Goal: Task Accomplishment & Management: Manage account settings

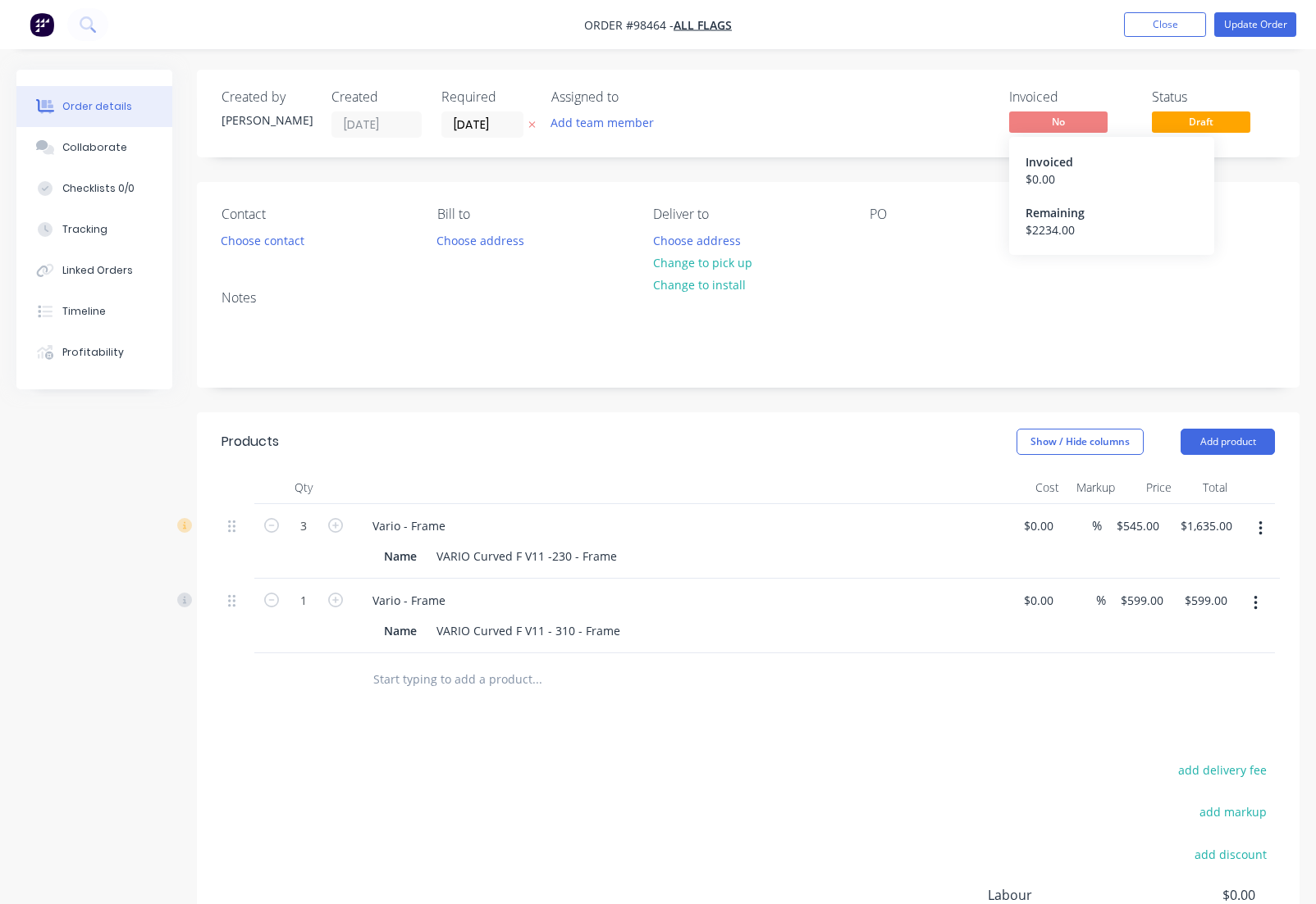
click at [1261, 528] on icon "button" at bounding box center [1259, 529] width 3 height 15
click at [1161, 675] on div "Delete" at bounding box center [1201, 670] width 126 height 23
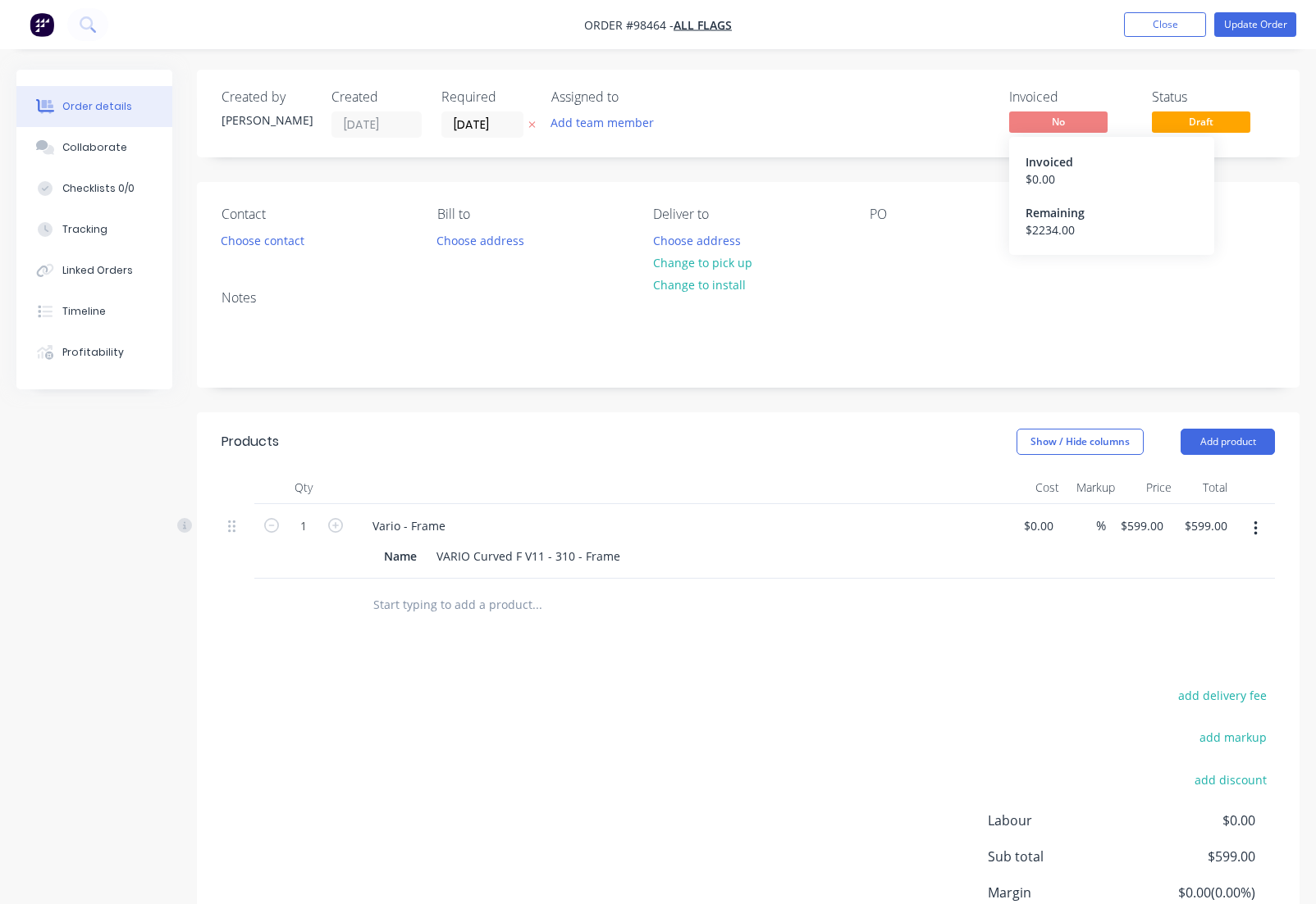
click at [1258, 529] on button "button" at bounding box center [1256, 529] width 39 height 29
click at [1183, 667] on div "Delete" at bounding box center [1196, 670] width 126 height 23
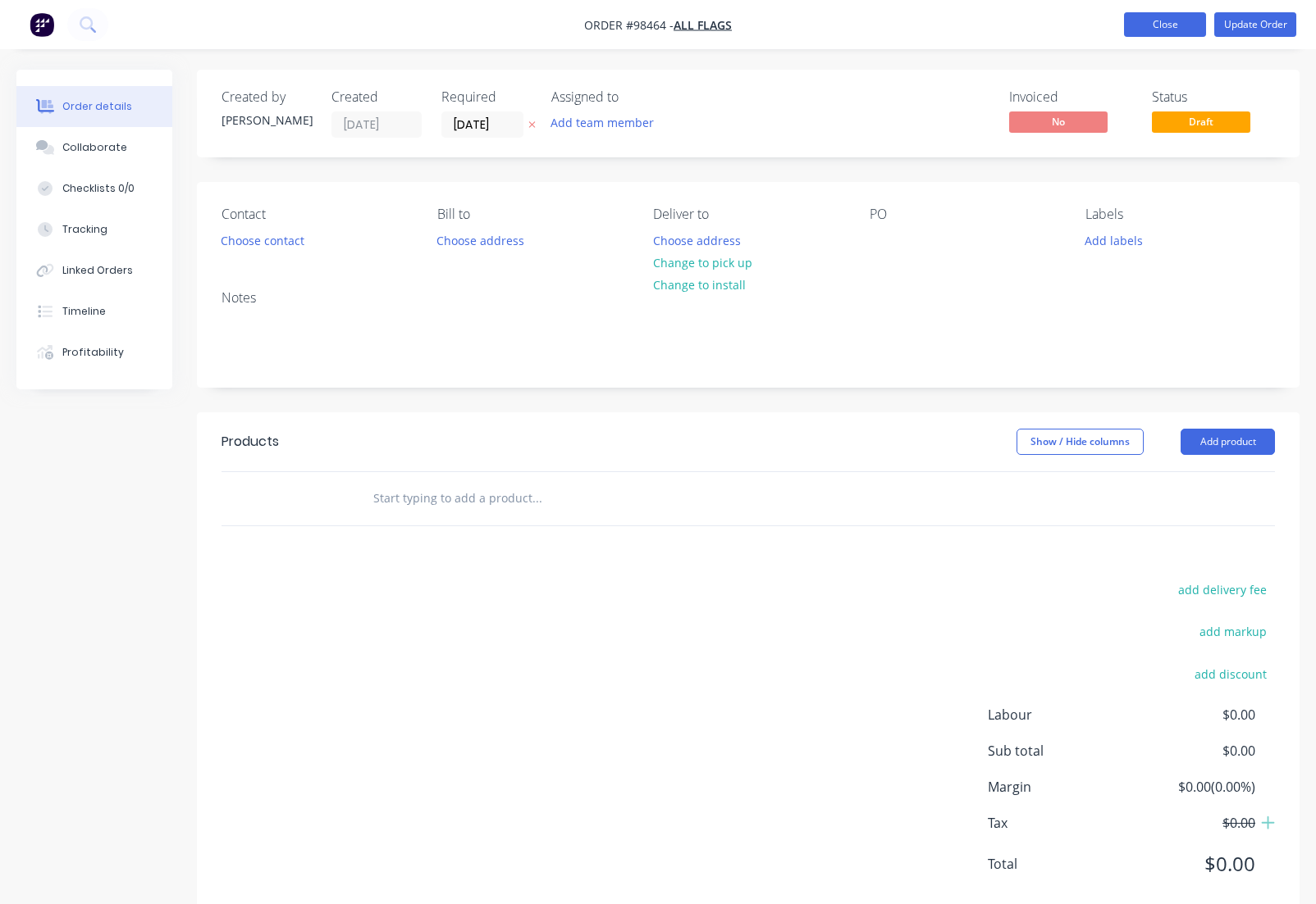
click at [1164, 23] on button "Close" at bounding box center [1165, 24] width 82 height 24
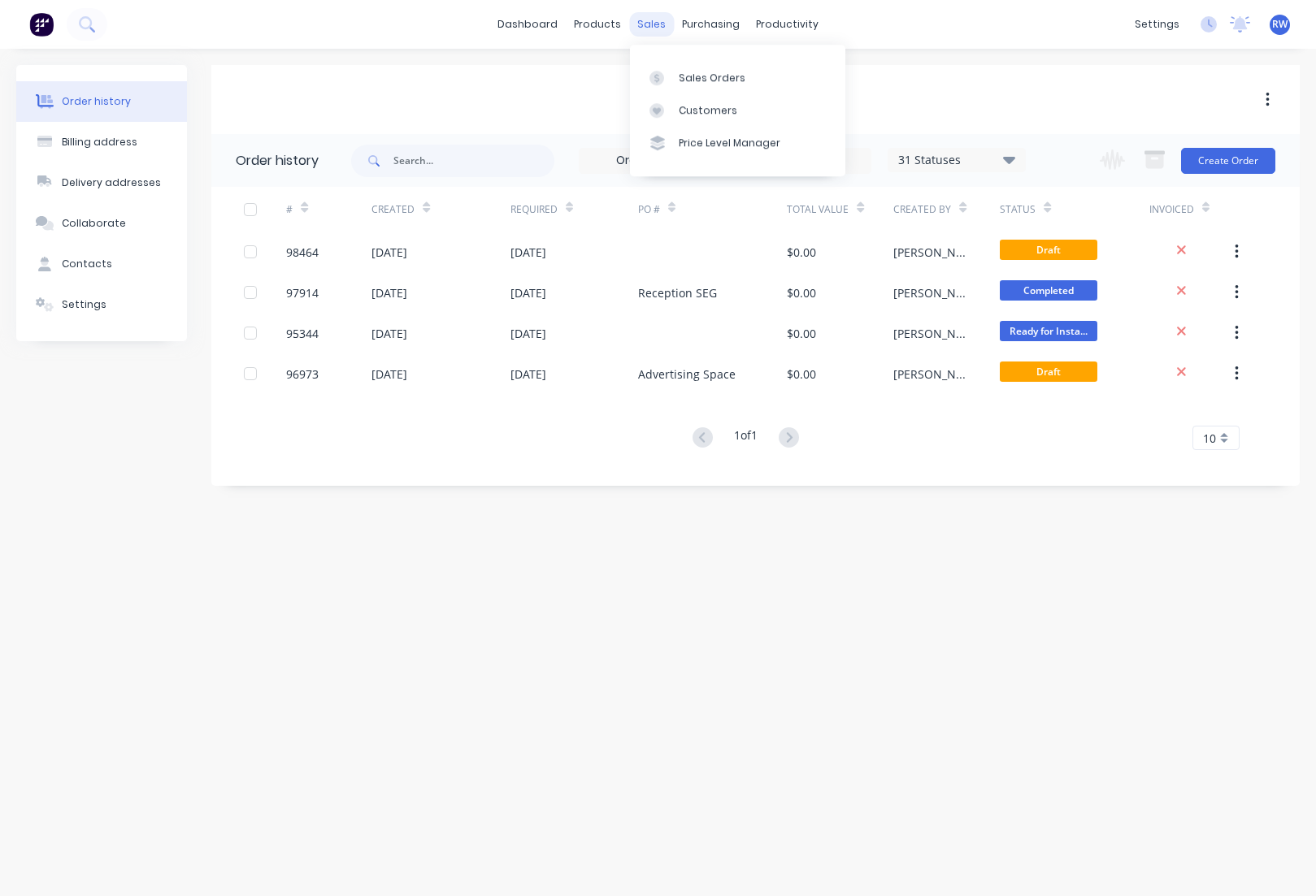
click at [643, 28] on div "sales" at bounding box center [652, 24] width 44 height 24
click at [717, 77] on div "Sales Orders" at bounding box center [712, 77] width 67 height 14
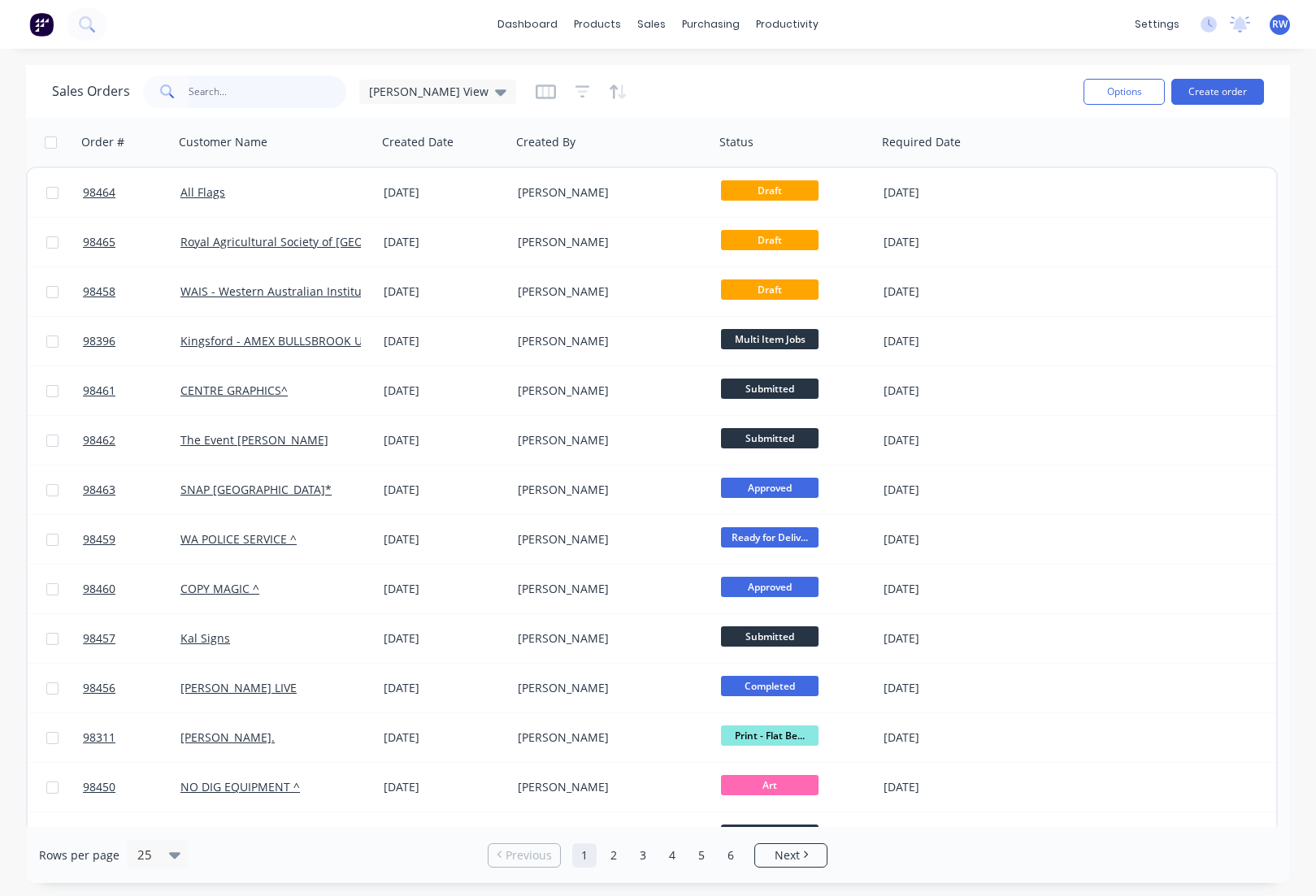
click at [258, 93] on input "text" at bounding box center [268, 92] width 159 height 33
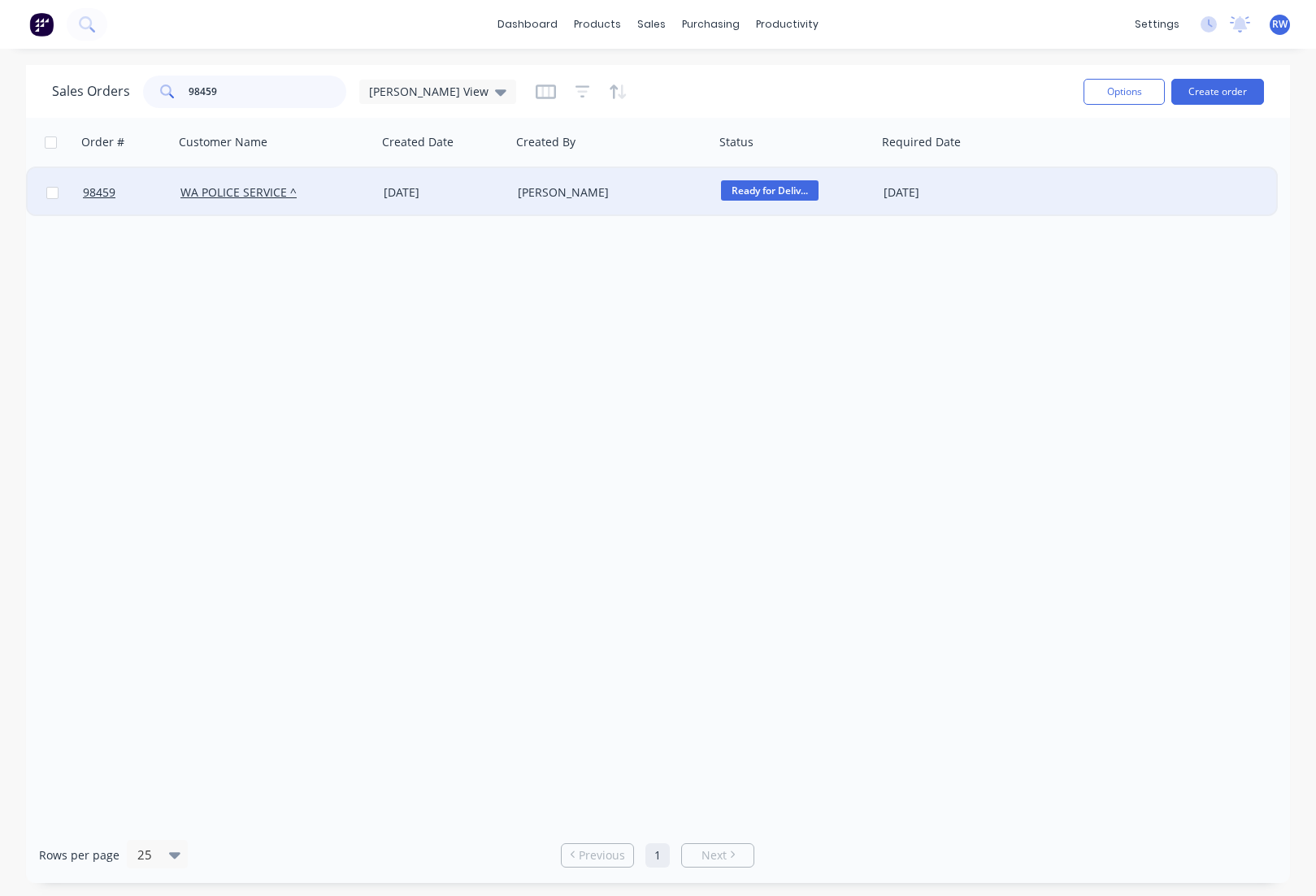
type input "98459"
click at [48, 196] on input "checkbox" at bounding box center [52, 192] width 13 height 13
checkbox input "true"
click at [1119, 86] on button "Options" at bounding box center [1125, 92] width 81 height 26
click at [1034, 168] on div "Archive" at bounding box center [1075, 165] width 150 height 23
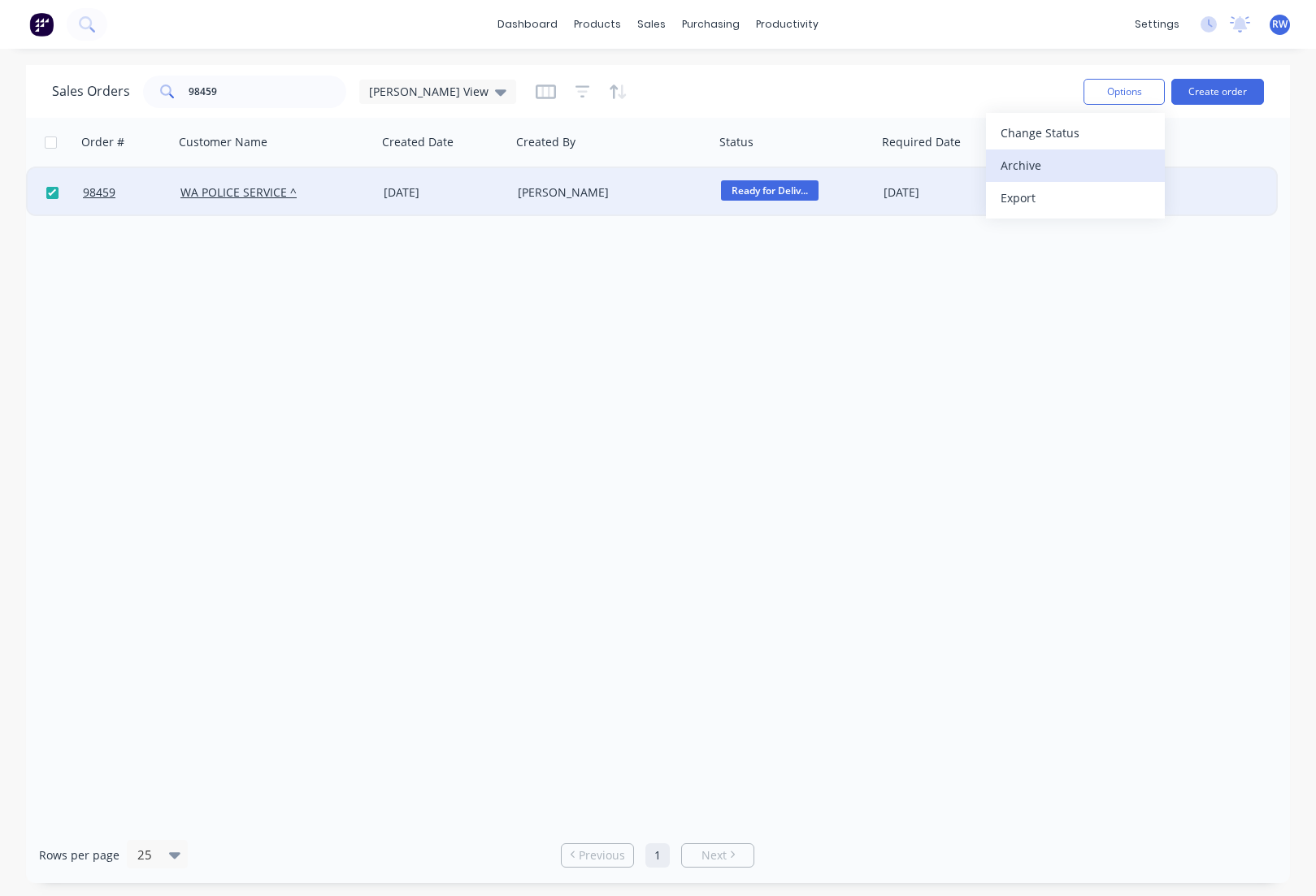
checkbox input "false"
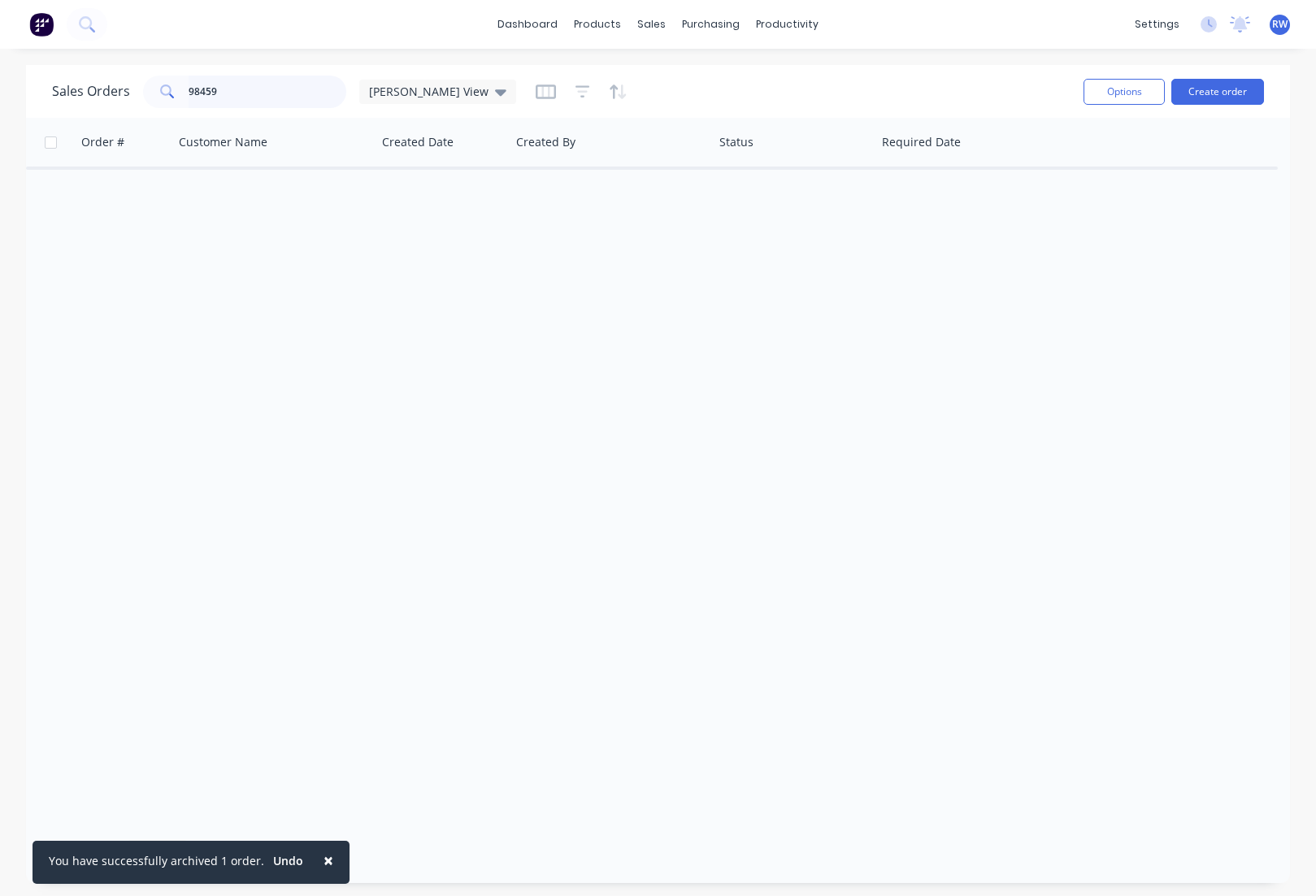
click at [241, 92] on input "98459" at bounding box center [268, 92] width 159 height 33
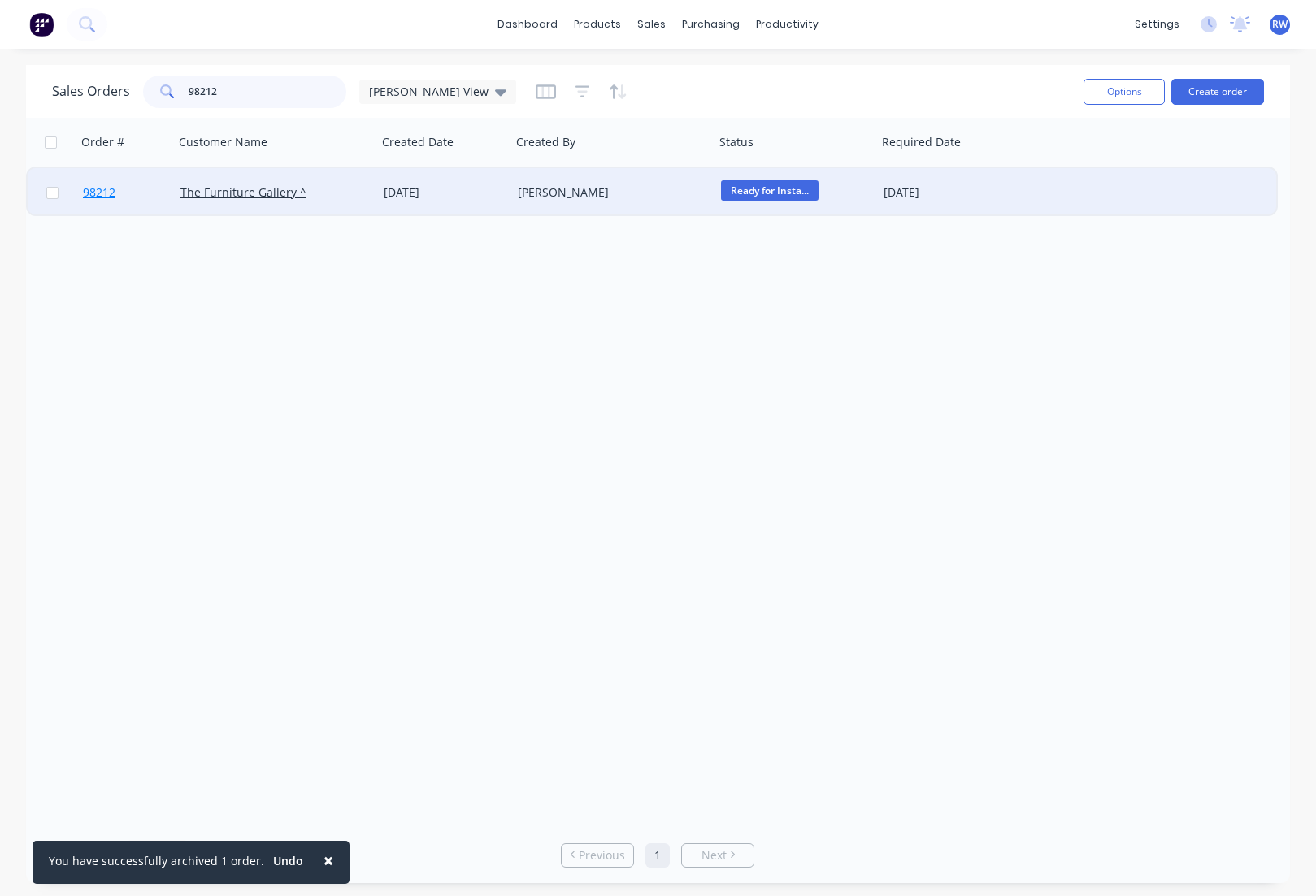
type input "98212"
click at [95, 196] on span "98212" at bounding box center [100, 192] width 33 height 16
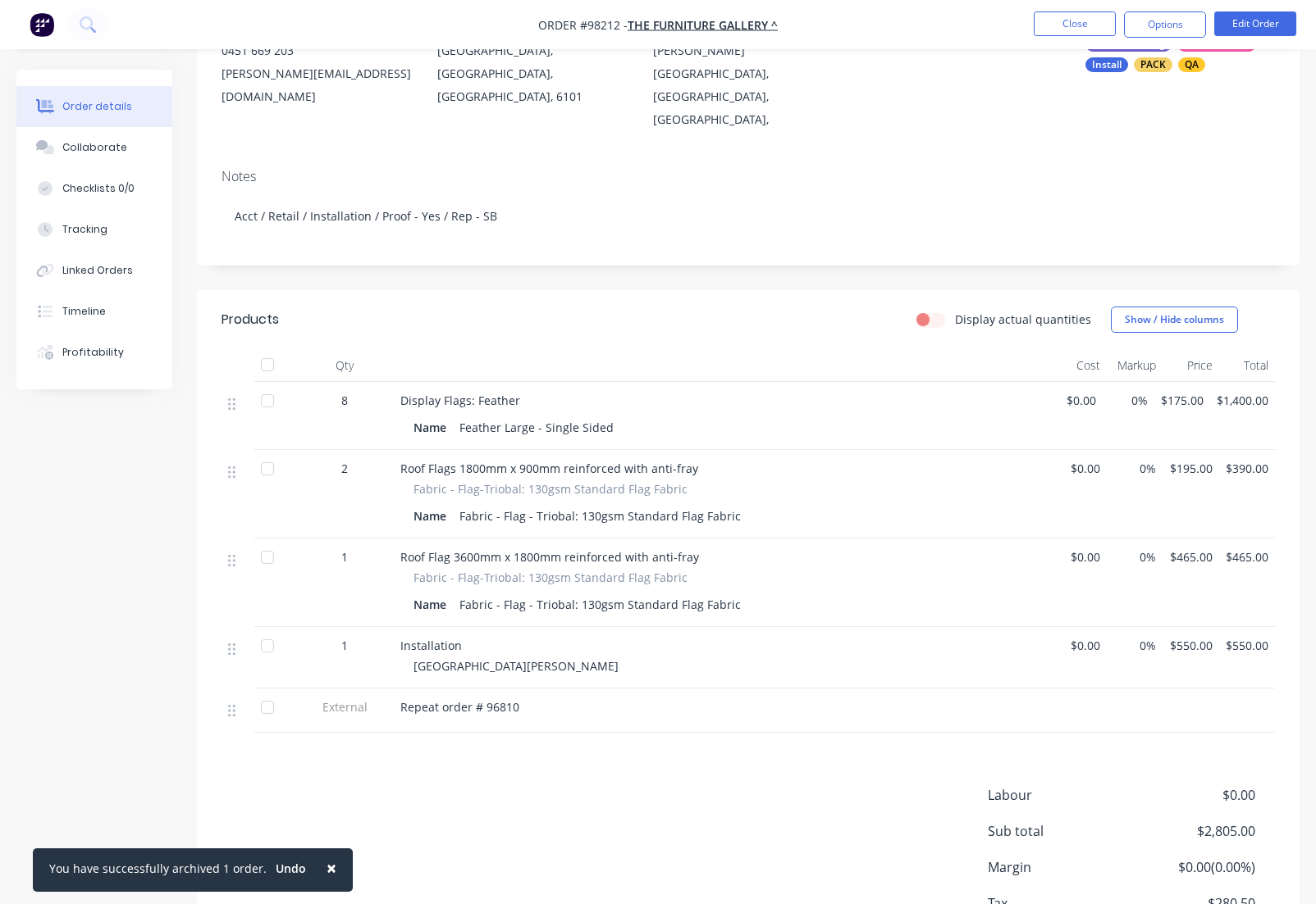
scroll to position [286, 0]
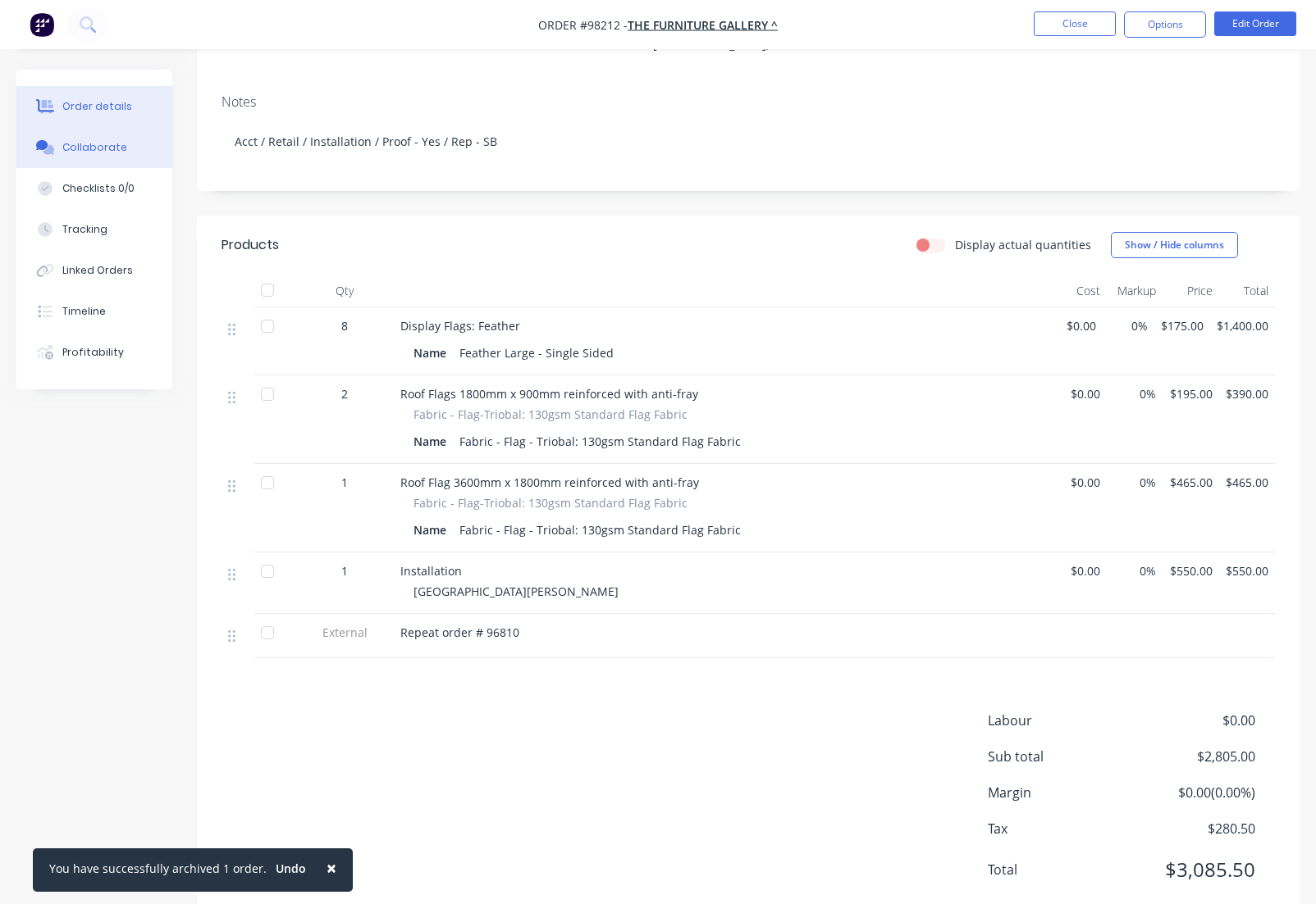
click at [102, 147] on div "Collaborate" at bounding box center [95, 147] width 64 height 15
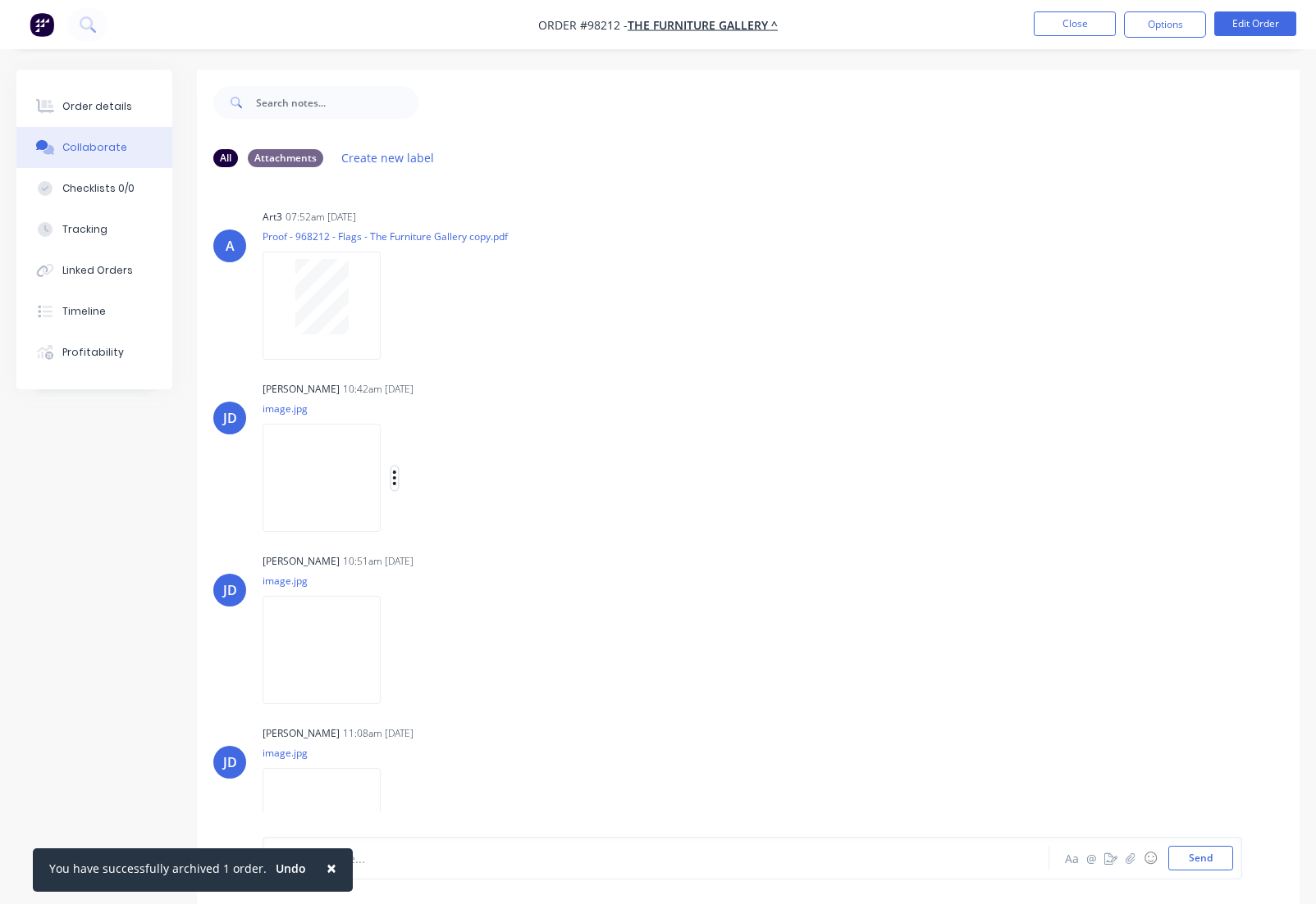
click at [393, 476] on icon "button" at bounding box center [394, 478] width 5 height 19
click at [441, 529] on button "Download" at bounding box center [501, 522] width 184 height 37
click at [394, 656] on icon "button" at bounding box center [394, 649] width 3 height 15
click at [459, 690] on button "Download" at bounding box center [501, 694] width 184 height 37
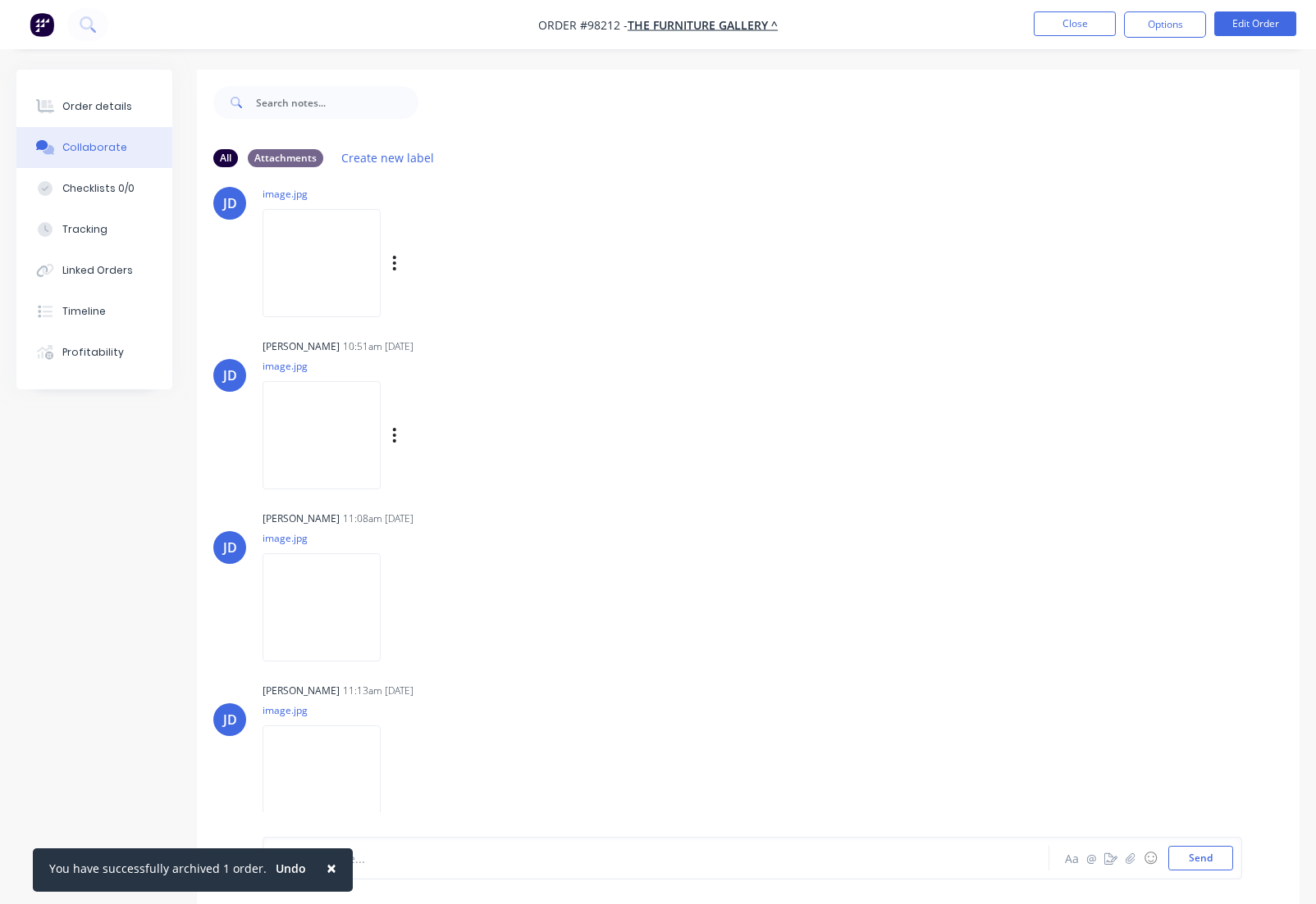
scroll to position [219, 0]
click at [396, 776] on icon "button" at bounding box center [394, 775] width 3 height 15
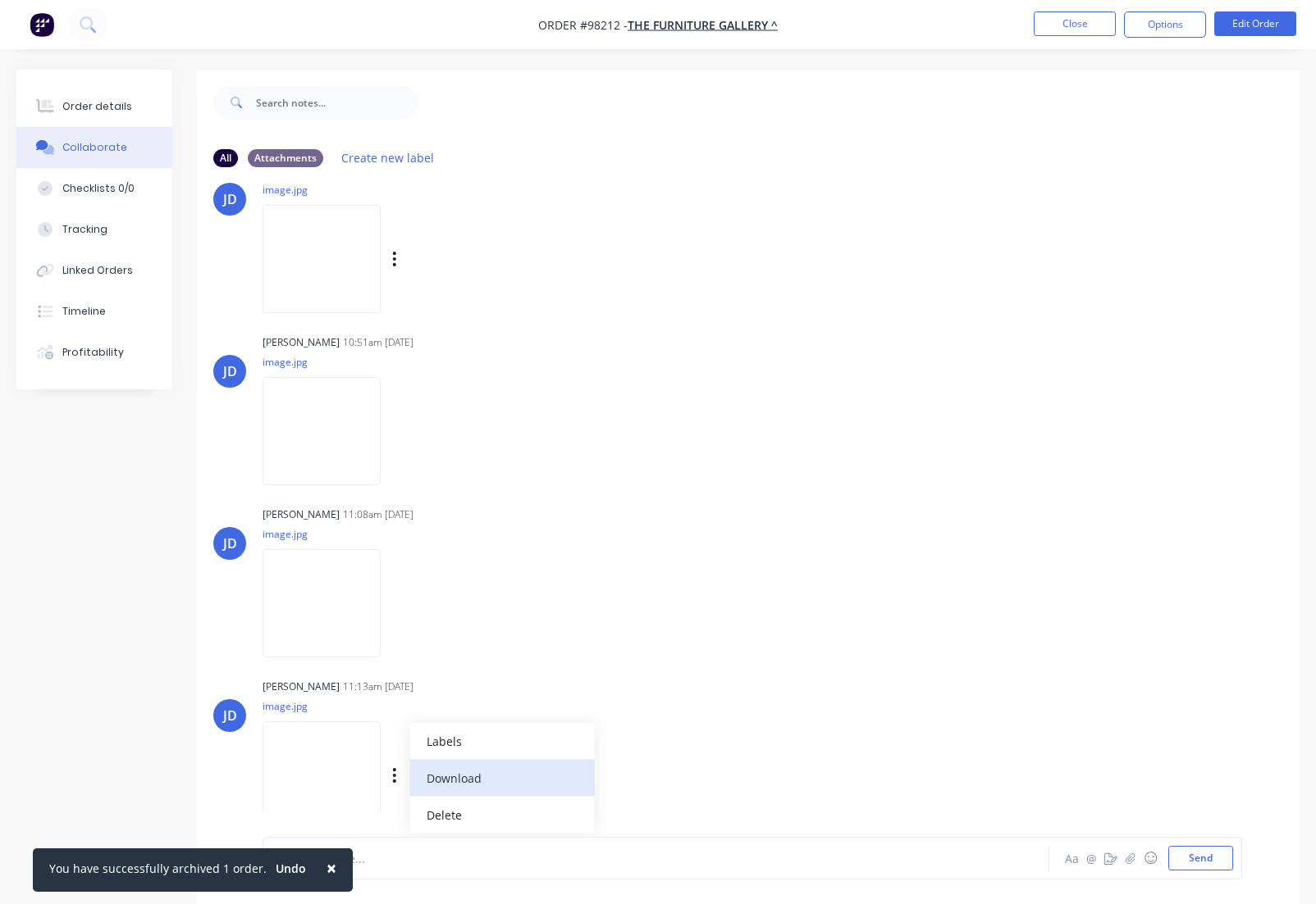
click at [459, 784] on button "Download" at bounding box center [501, 778] width 184 height 37
click at [1067, 23] on button "Close" at bounding box center [1074, 23] width 82 height 24
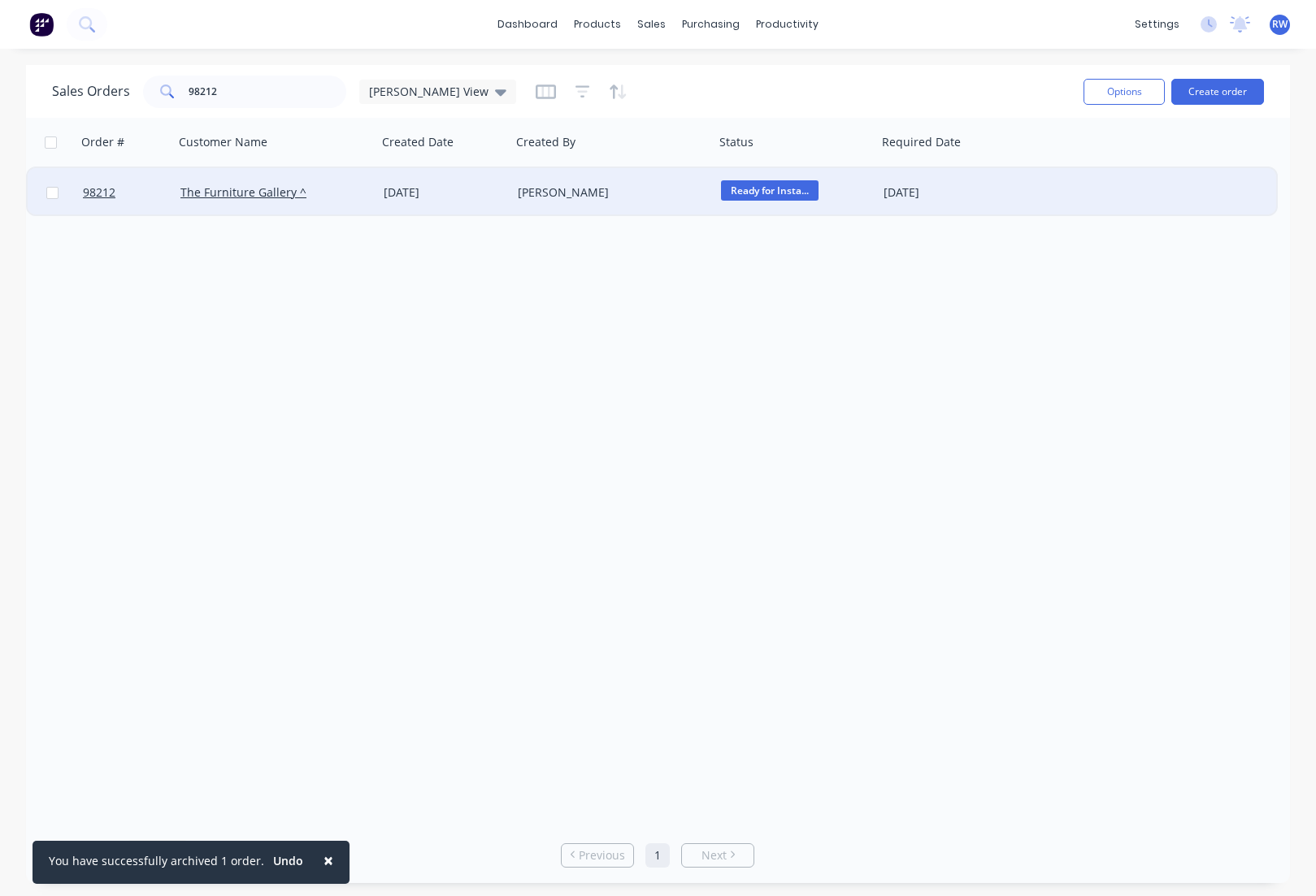
click at [53, 192] on input "checkbox" at bounding box center [52, 192] width 13 height 13
checkbox input "true"
click at [1115, 95] on button "Options" at bounding box center [1125, 92] width 81 height 26
click at [1050, 165] on div "Archive" at bounding box center [1075, 165] width 150 height 23
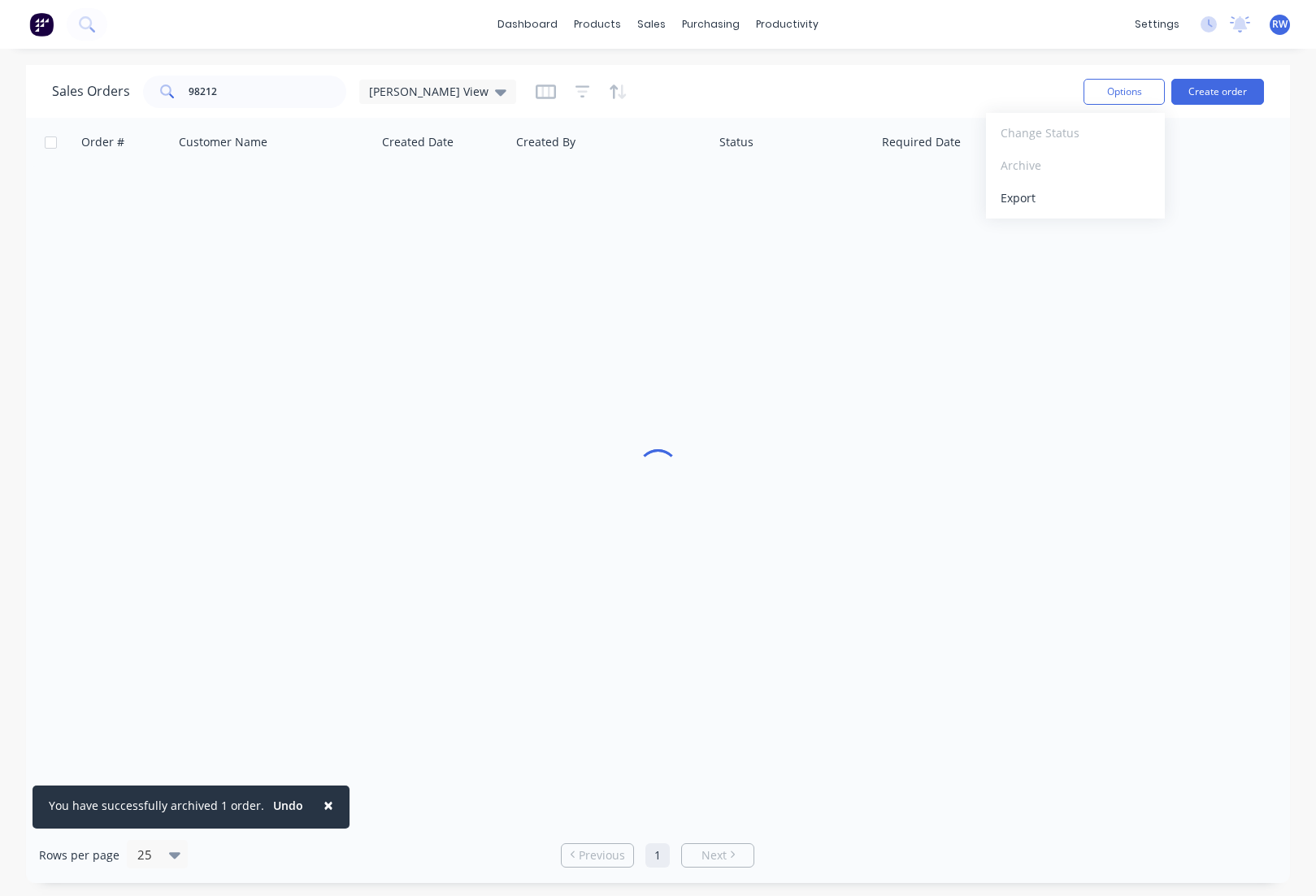
checkbox input "false"
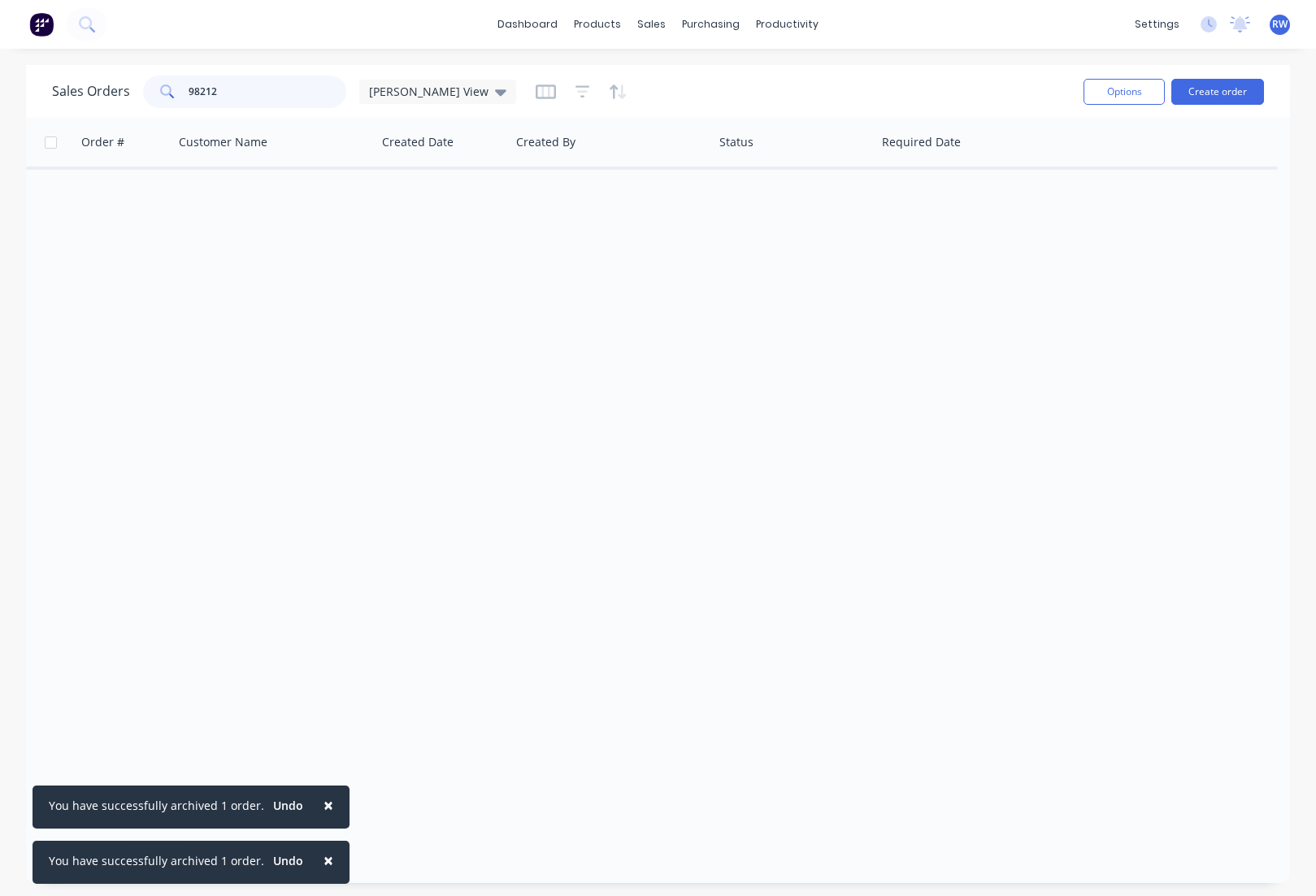
click at [243, 90] on input "98212" at bounding box center [268, 92] width 159 height 33
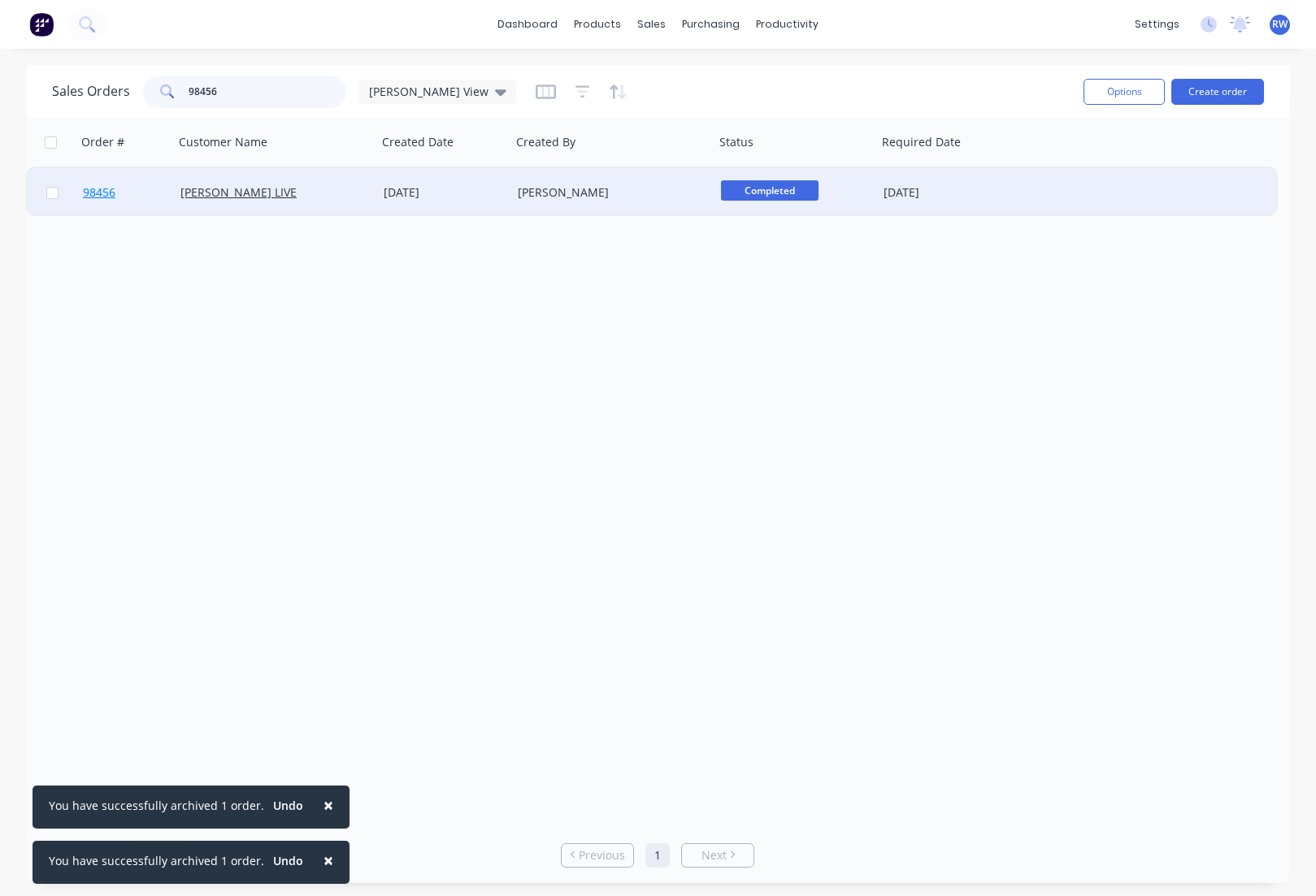
type input "98456"
click at [104, 196] on span "98456" at bounding box center [100, 192] width 33 height 16
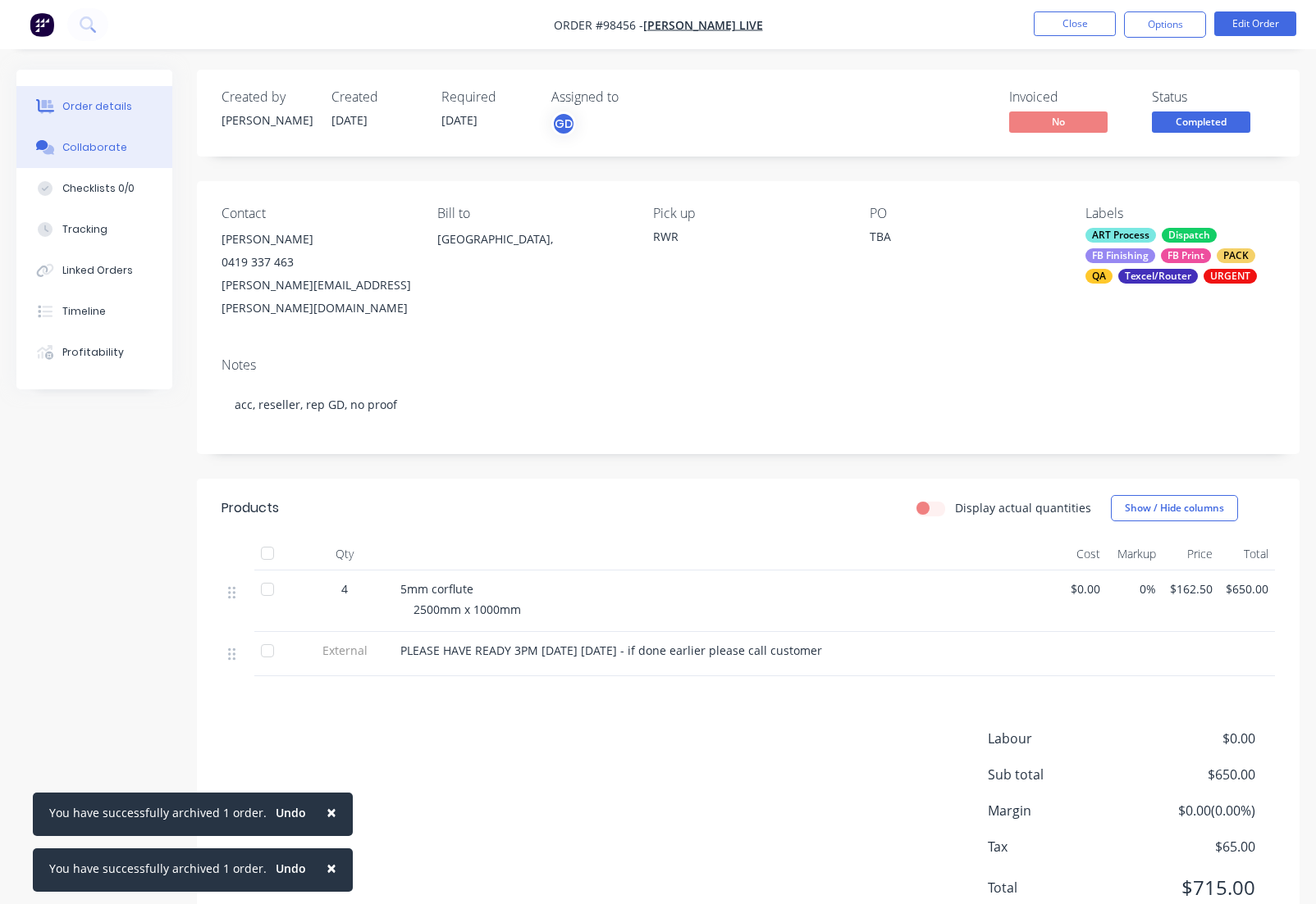
click at [74, 147] on div "Collaborate" at bounding box center [95, 147] width 64 height 15
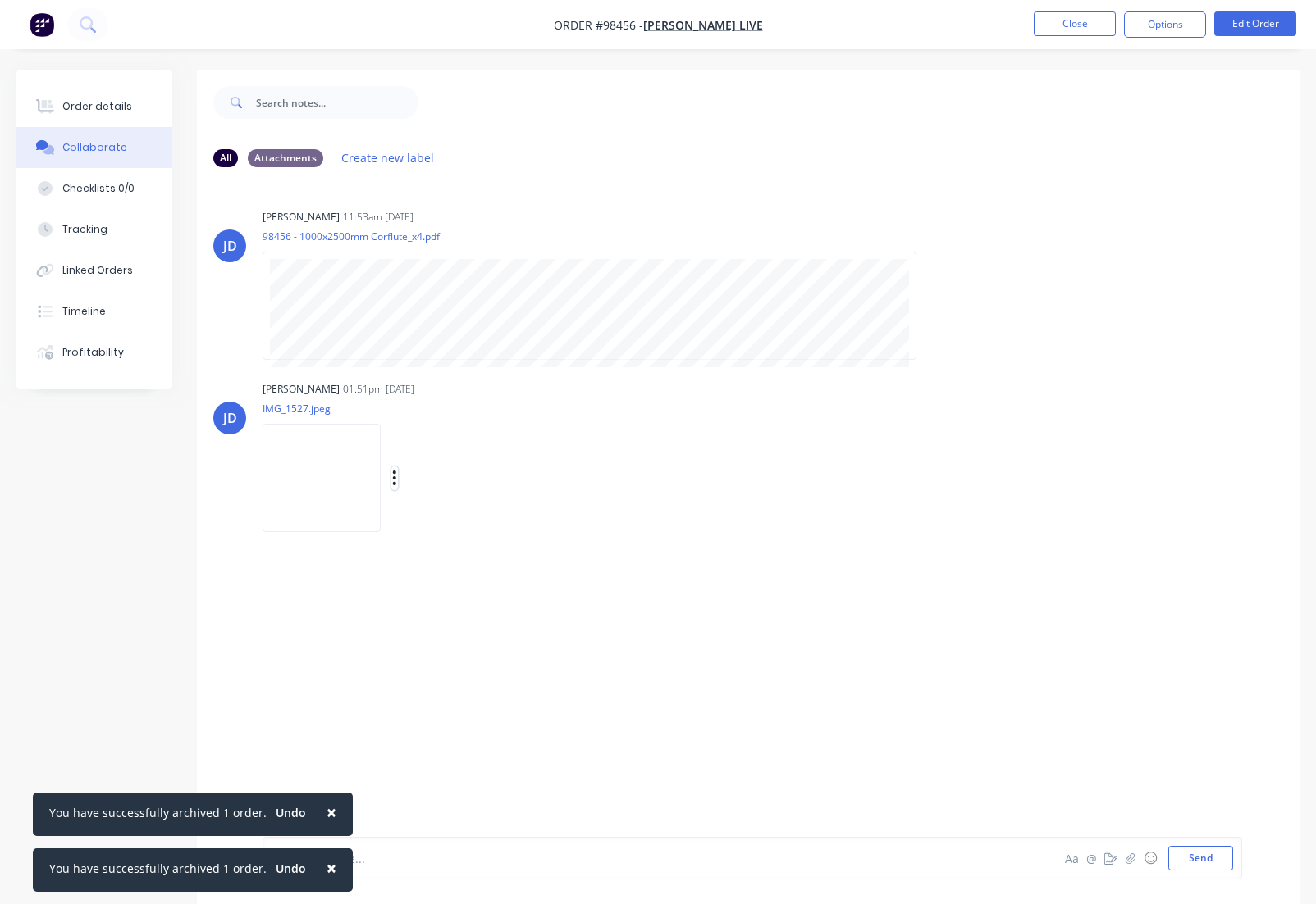
click at [396, 479] on icon "button" at bounding box center [394, 478] width 3 height 15
click at [454, 521] on button "Download" at bounding box center [501, 522] width 184 height 37
click at [1075, 26] on button "Close" at bounding box center [1074, 23] width 82 height 24
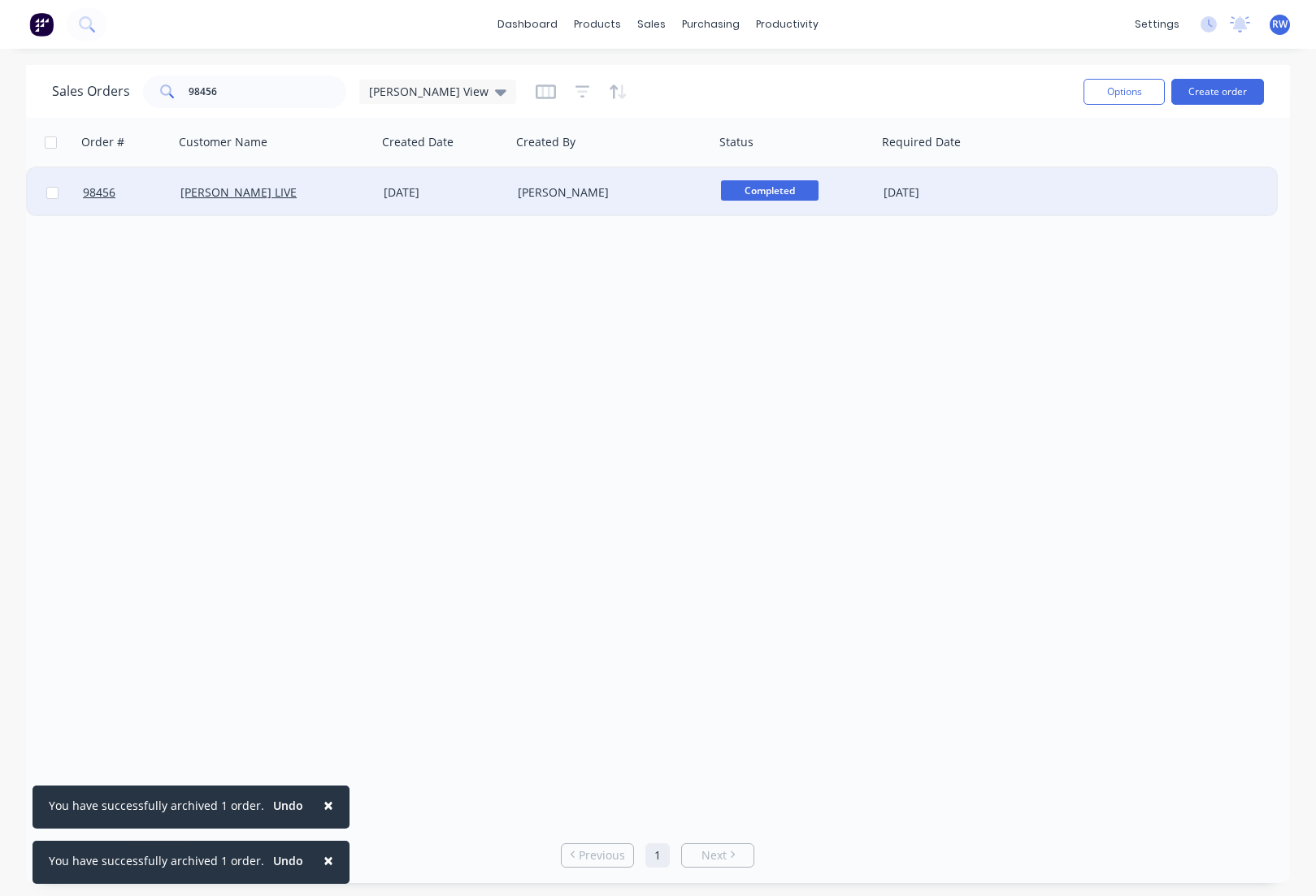
click at [52, 192] on input "checkbox" at bounding box center [52, 192] width 13 height 13
checkbox input "true"
click at [1127, 87] on button "Options" at bounding box center [1125, 92] width 81 height 26
click at [1039, 165] on div "Archive" at bounding box center [1075, 165] width 150 height 23
checkbox input "false"
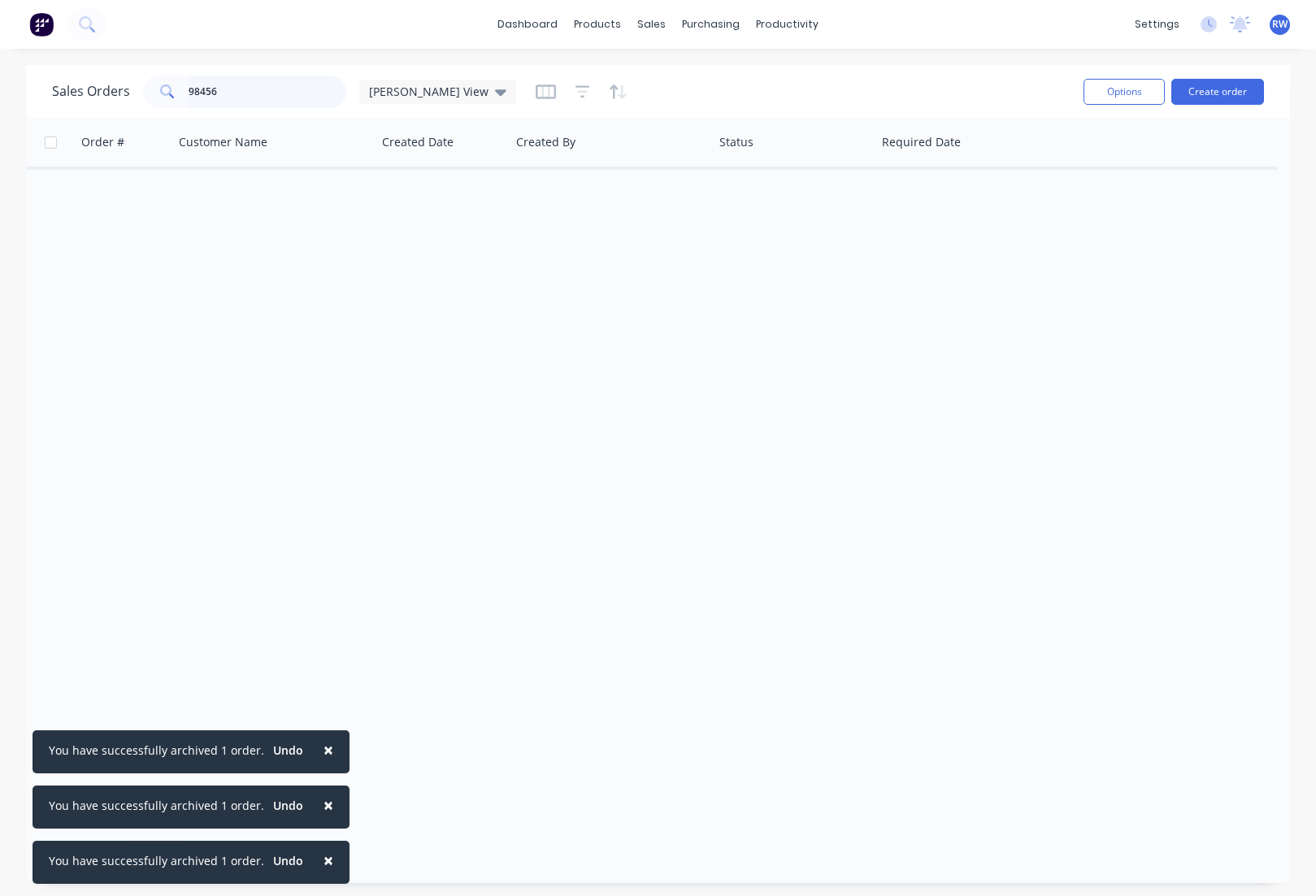
click at [265, 92] on input "98456" at bounding box center [268, 92] width 159 height 33
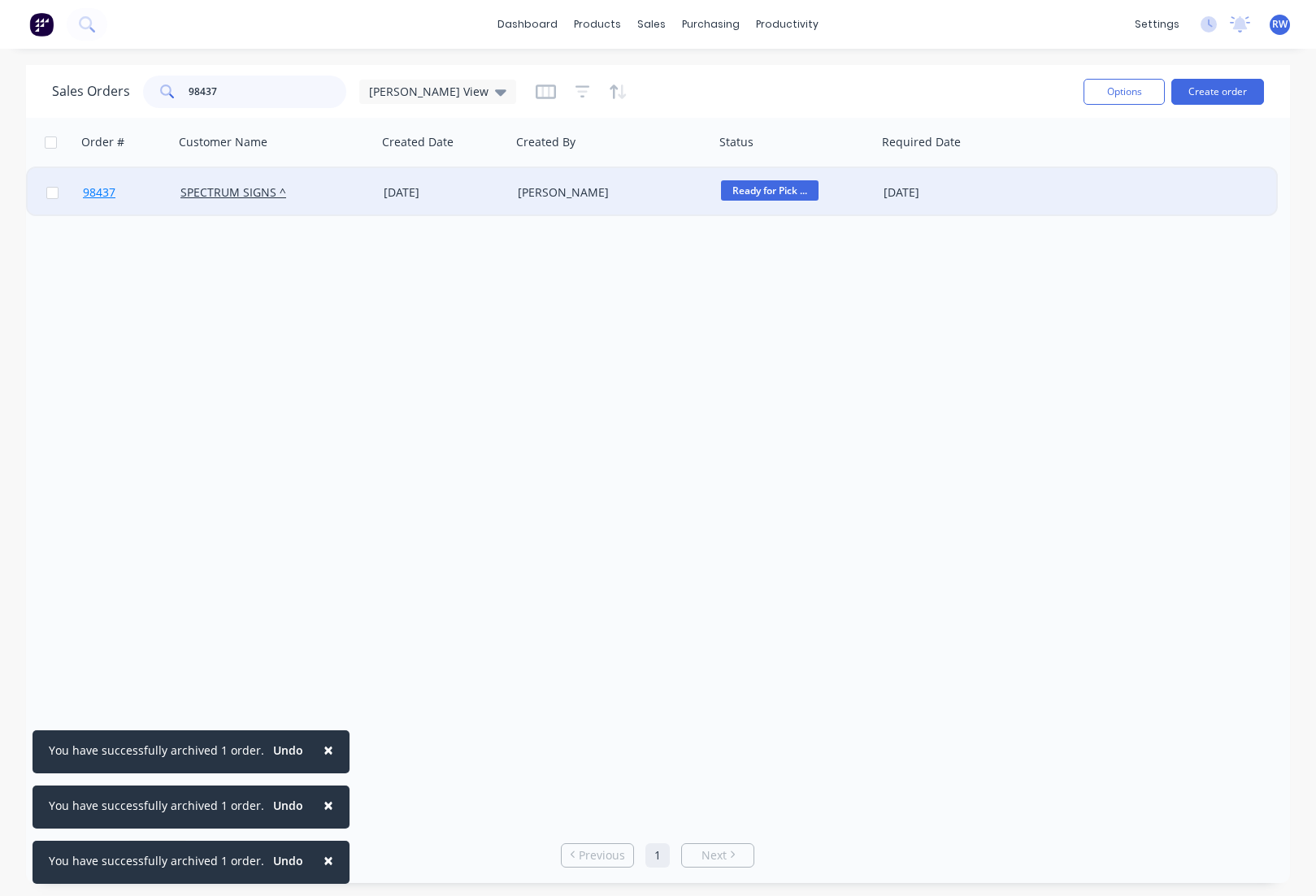
type input "98437"
click at [95, 194] on span "98437" at bounding box center [100, 192] width 33 height 16
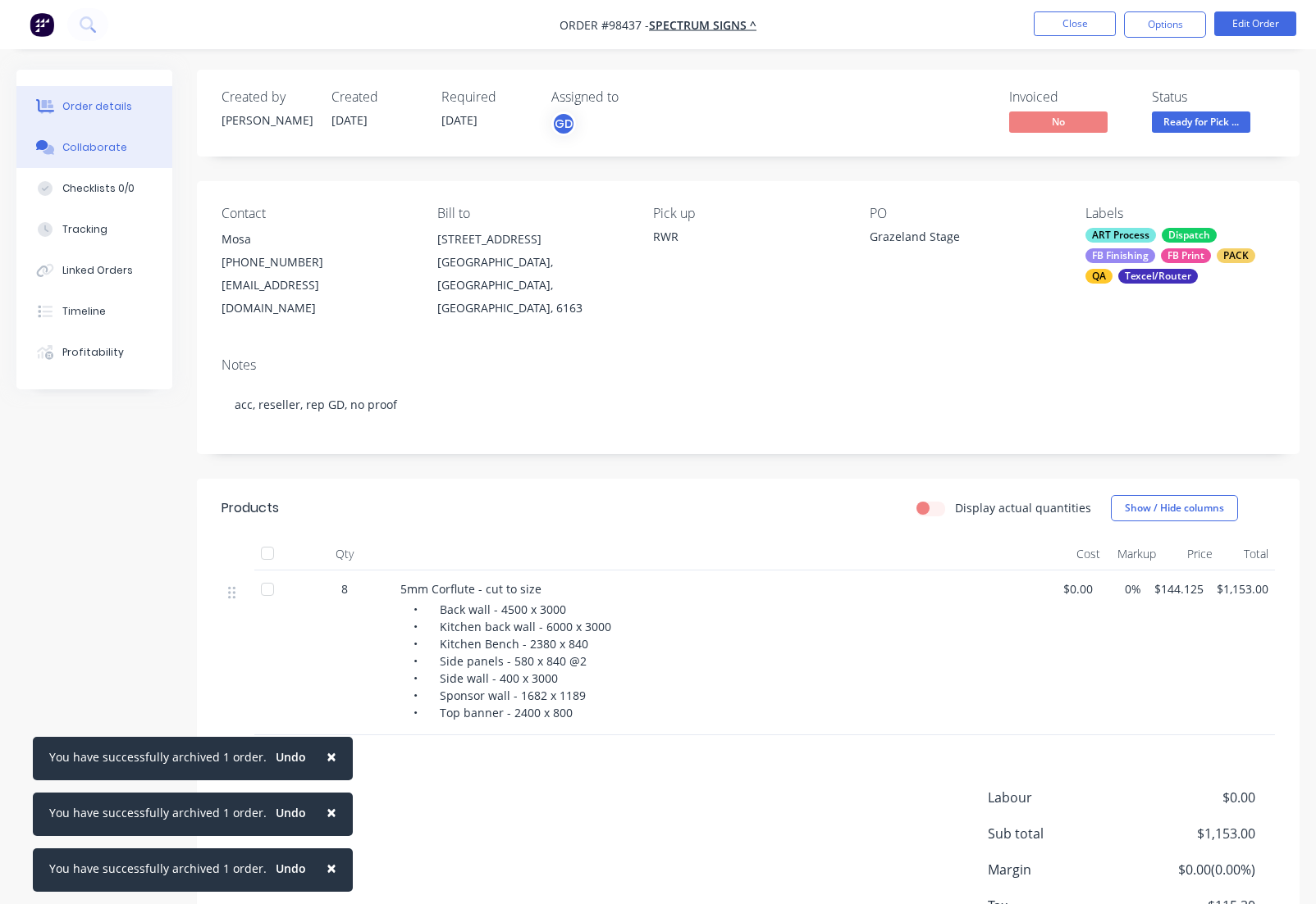
click at [93, 147] on div "Collaborate" at bounding box center [95, 147] width 64 height 15
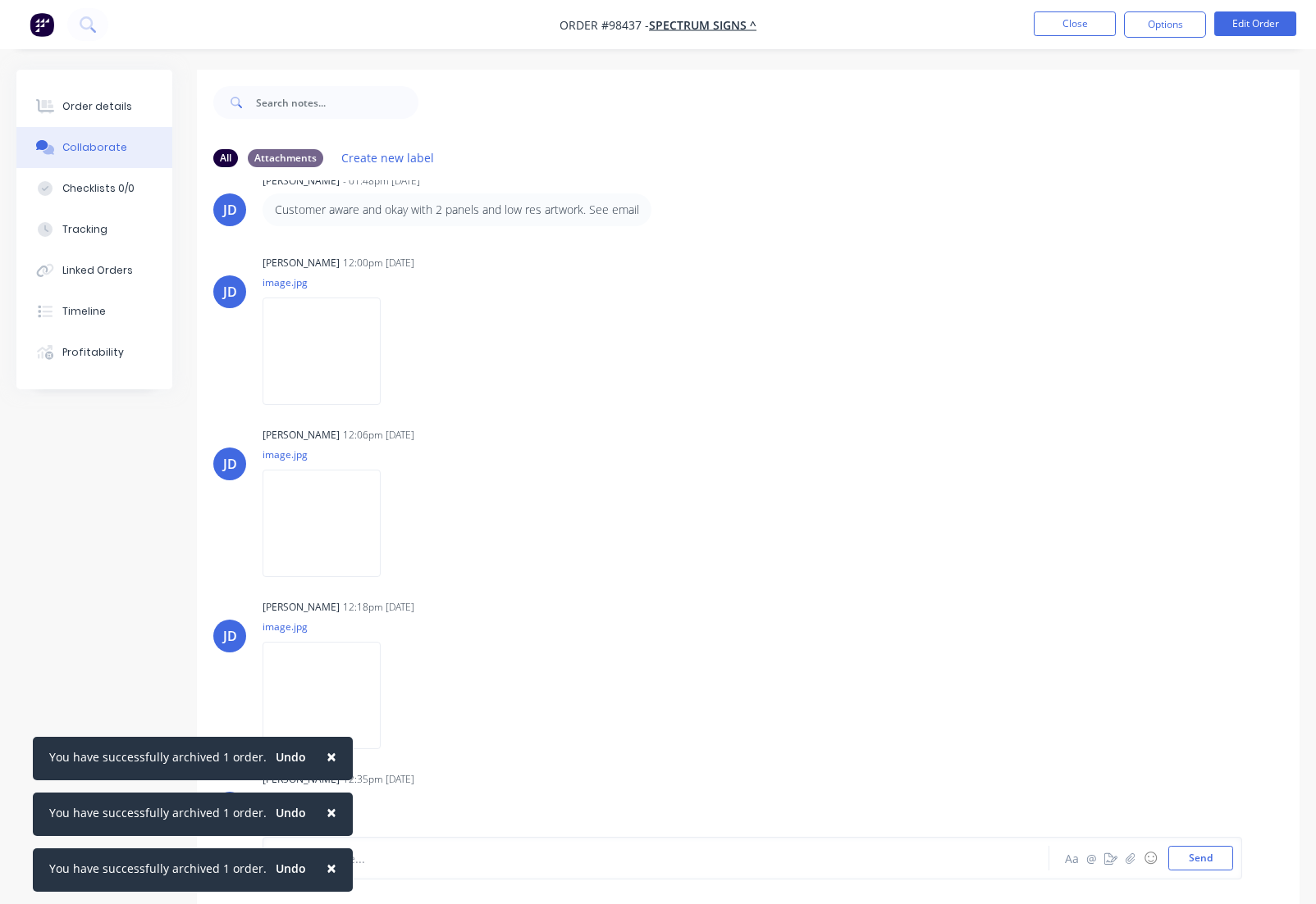
scroll to position [312, 0]
click at [397, 349] on icon "button" at bounding box center [394, 346] width 5 height 19
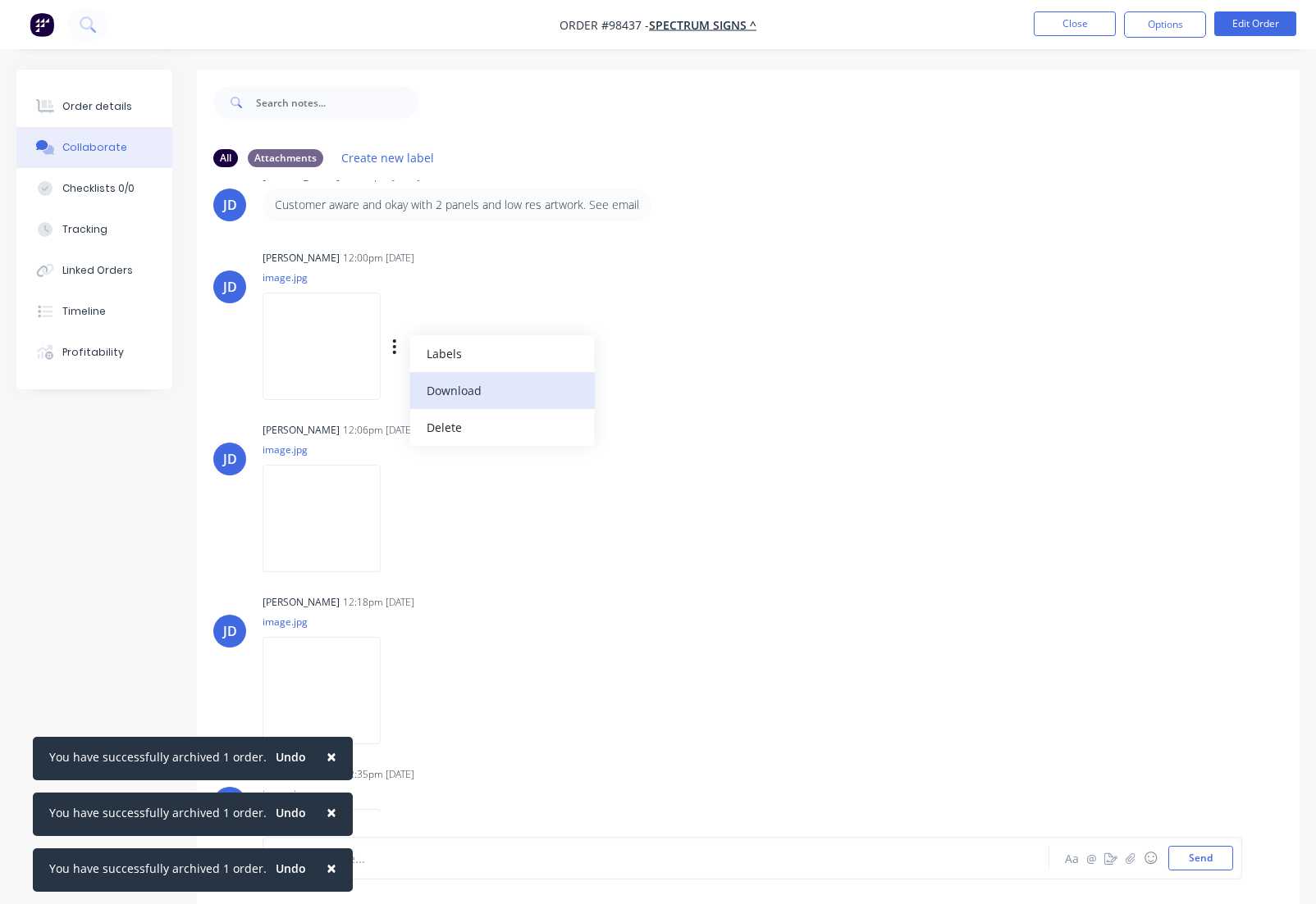
click at [466, 394] on button "Download" at bounding box center [501, 391] width 184 height 37
click at [397, 523] on icon "button" at bounding box center [394, 519] width 5 height 19
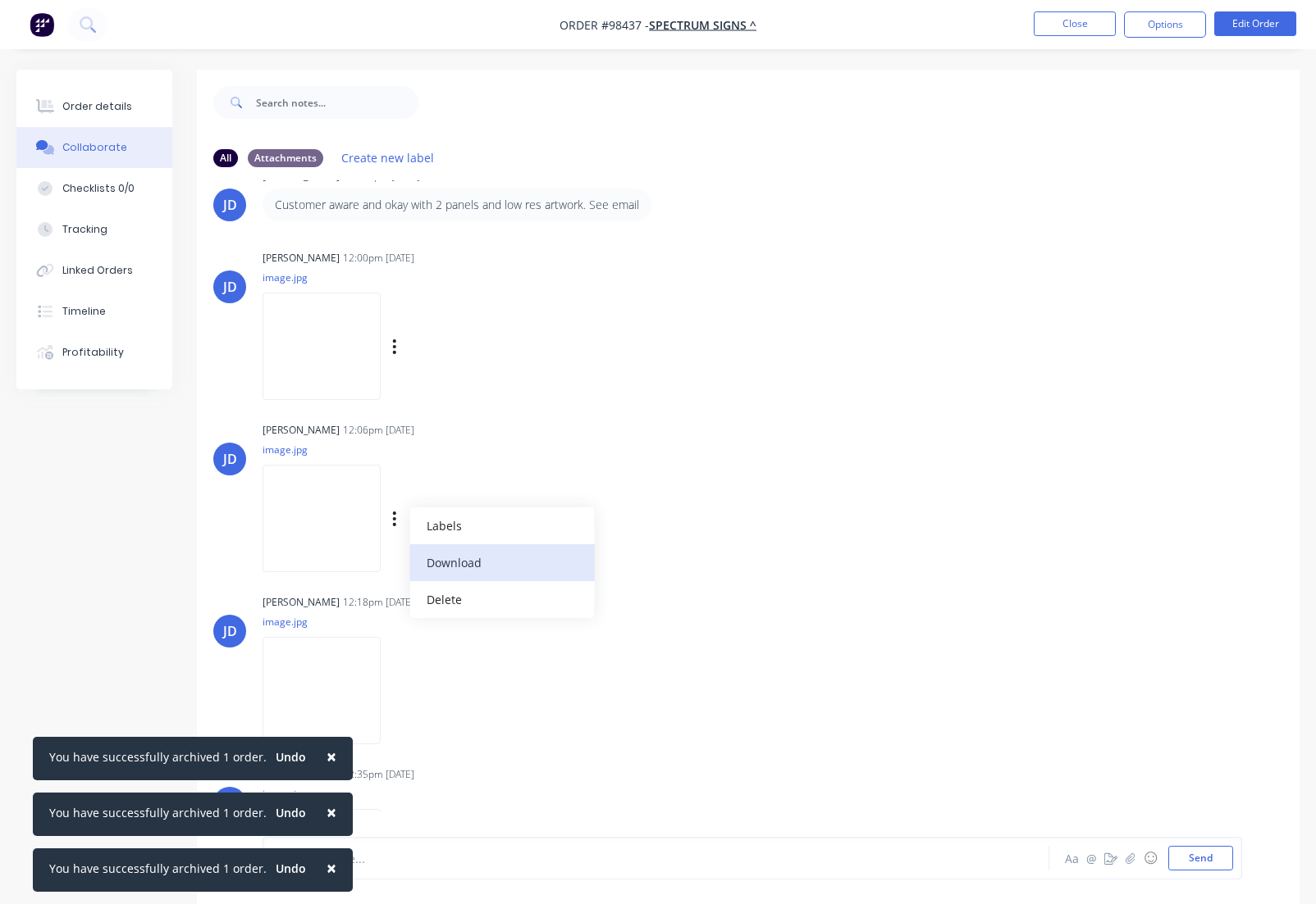
click at [472, 569] on button "Download" at bounding box center [501, 563] width 184 height 37
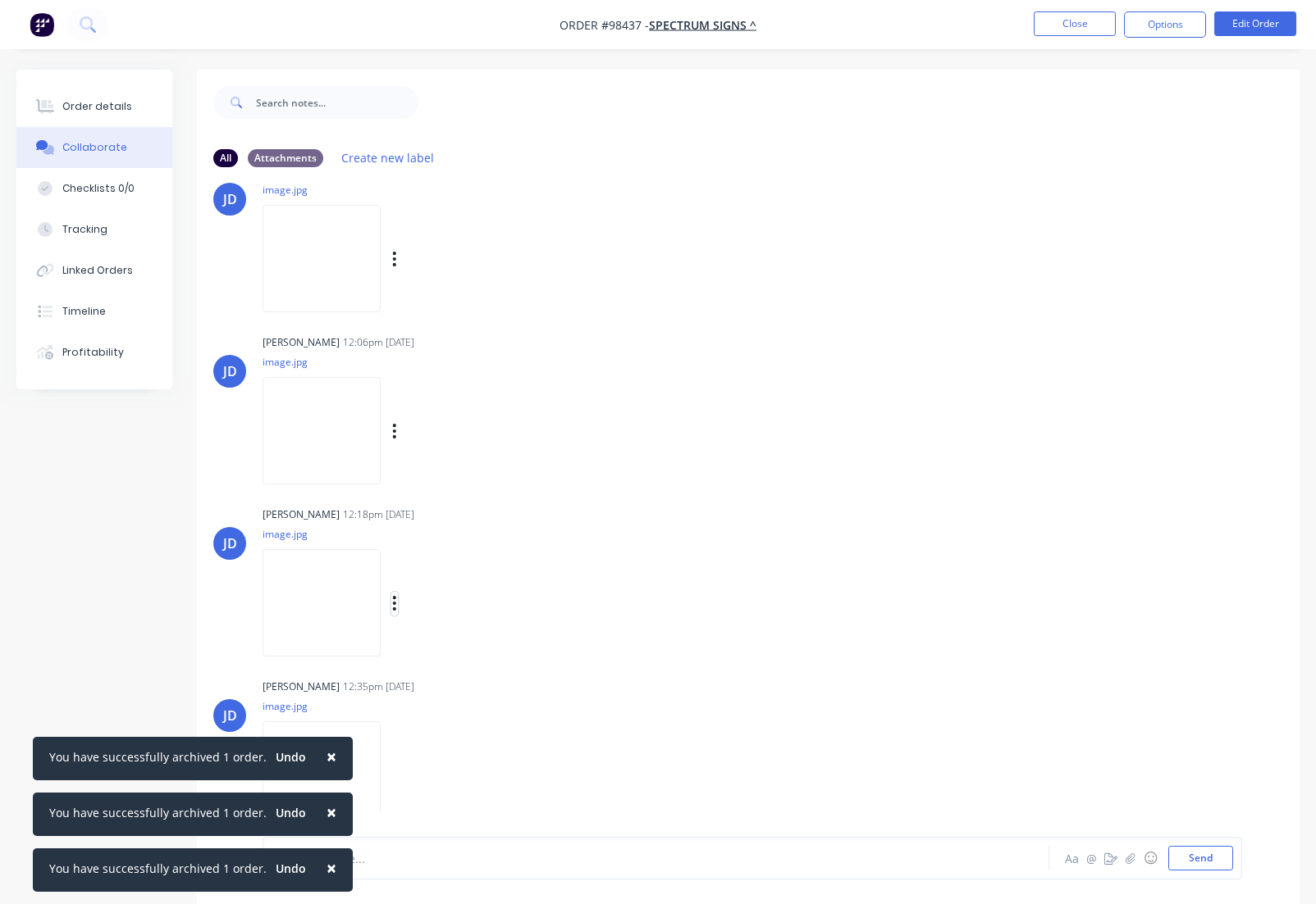
click at [398, 606] on button "button" at bounding box center [394, 604] width 7 height 23
click at [476, 647] on button "Download" at bounding box center [501, 648] width 184 height 37
drag, startPoint x: 417, startPoint y: 780, endPoint x: 425, endPoint y: 785, distance: 9.4
click at [397, 780] on icon "button" at bounding box center [394, 775] width 5 height 19
click at [478, 783] on button "Download" at bounding box center [501, 778] width 184 height 37
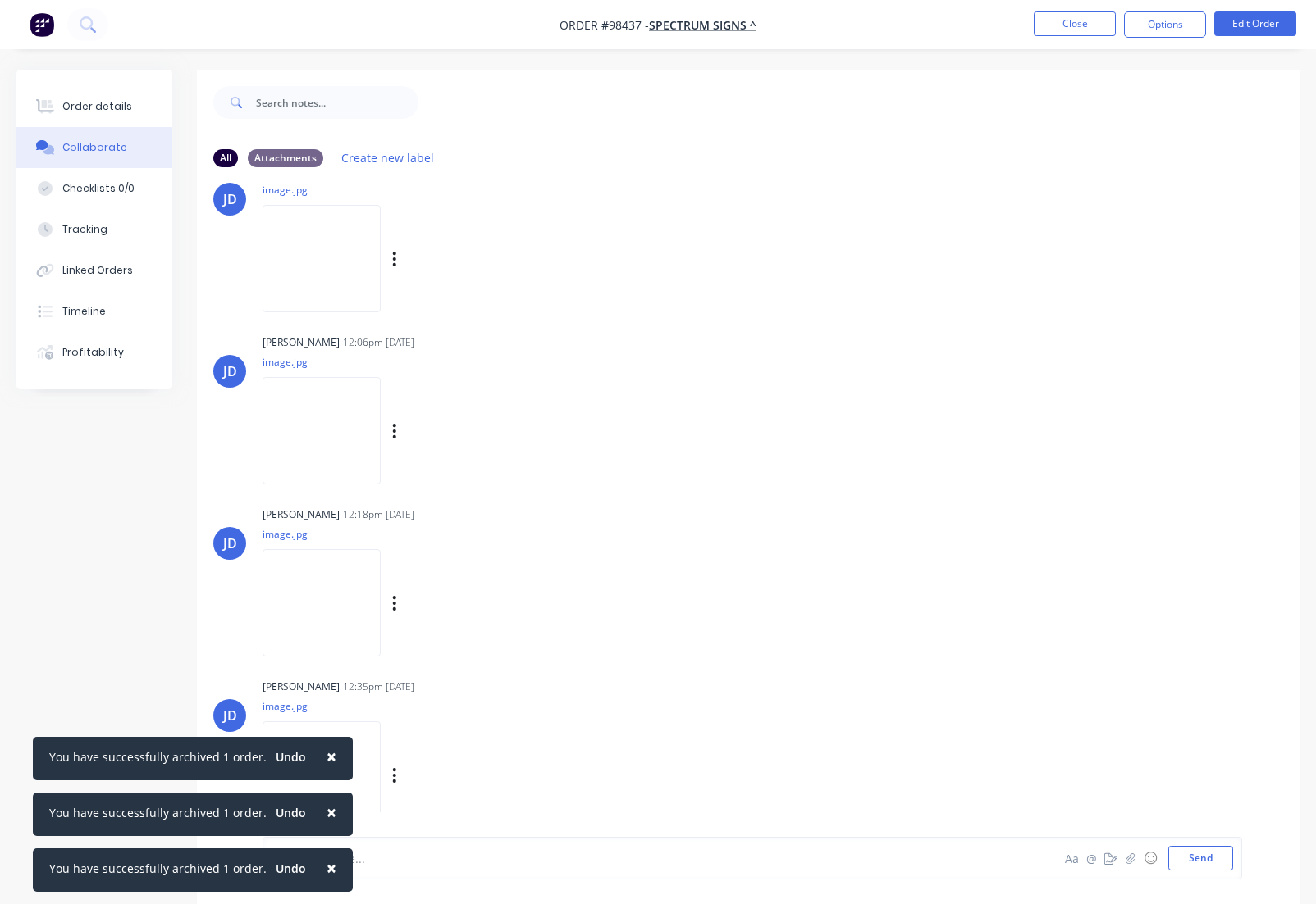
scroll to position [24, 0]
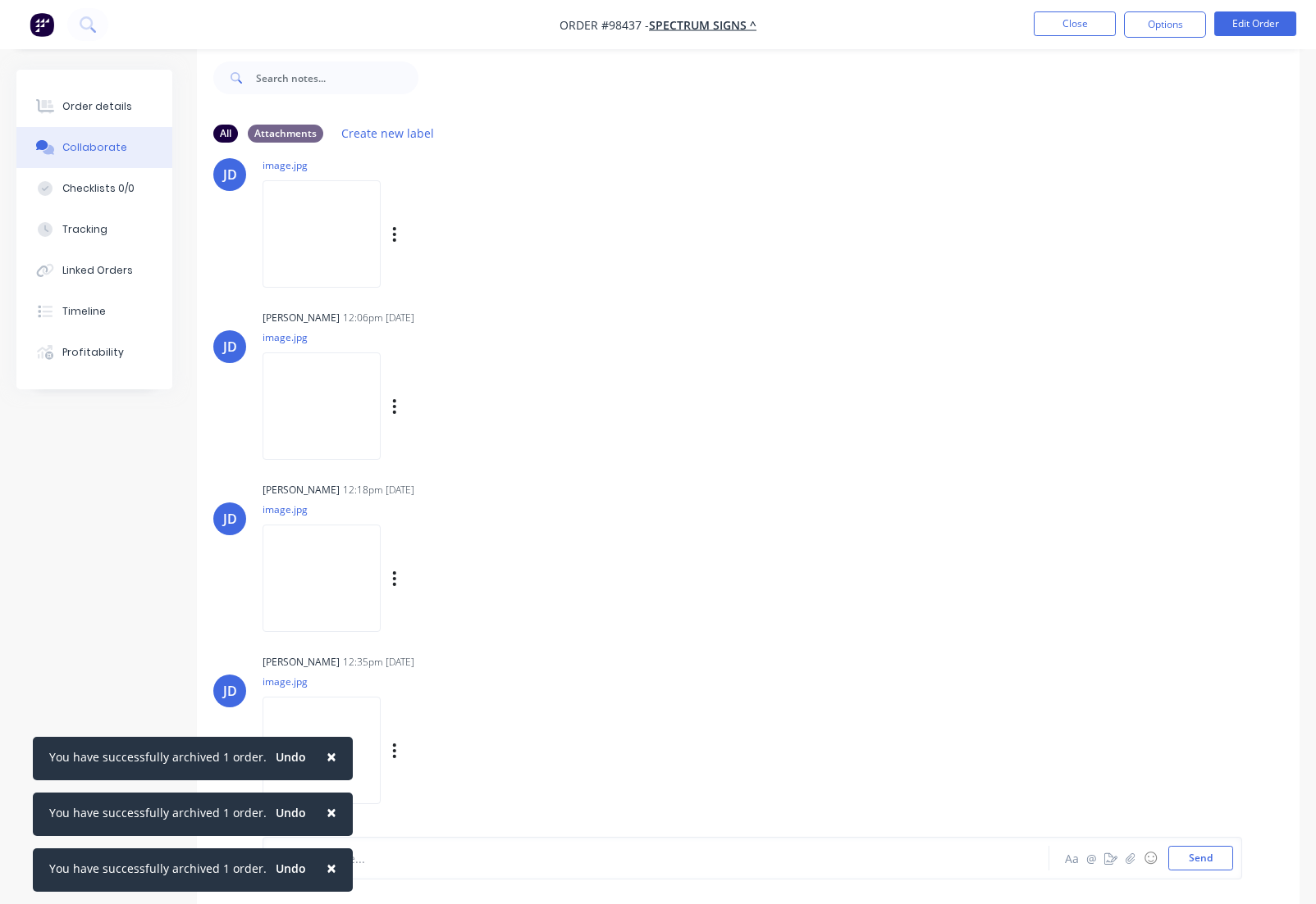
click at [1064, 26] on button "Close" at bounding box center [1074, 23] width 82 height 24
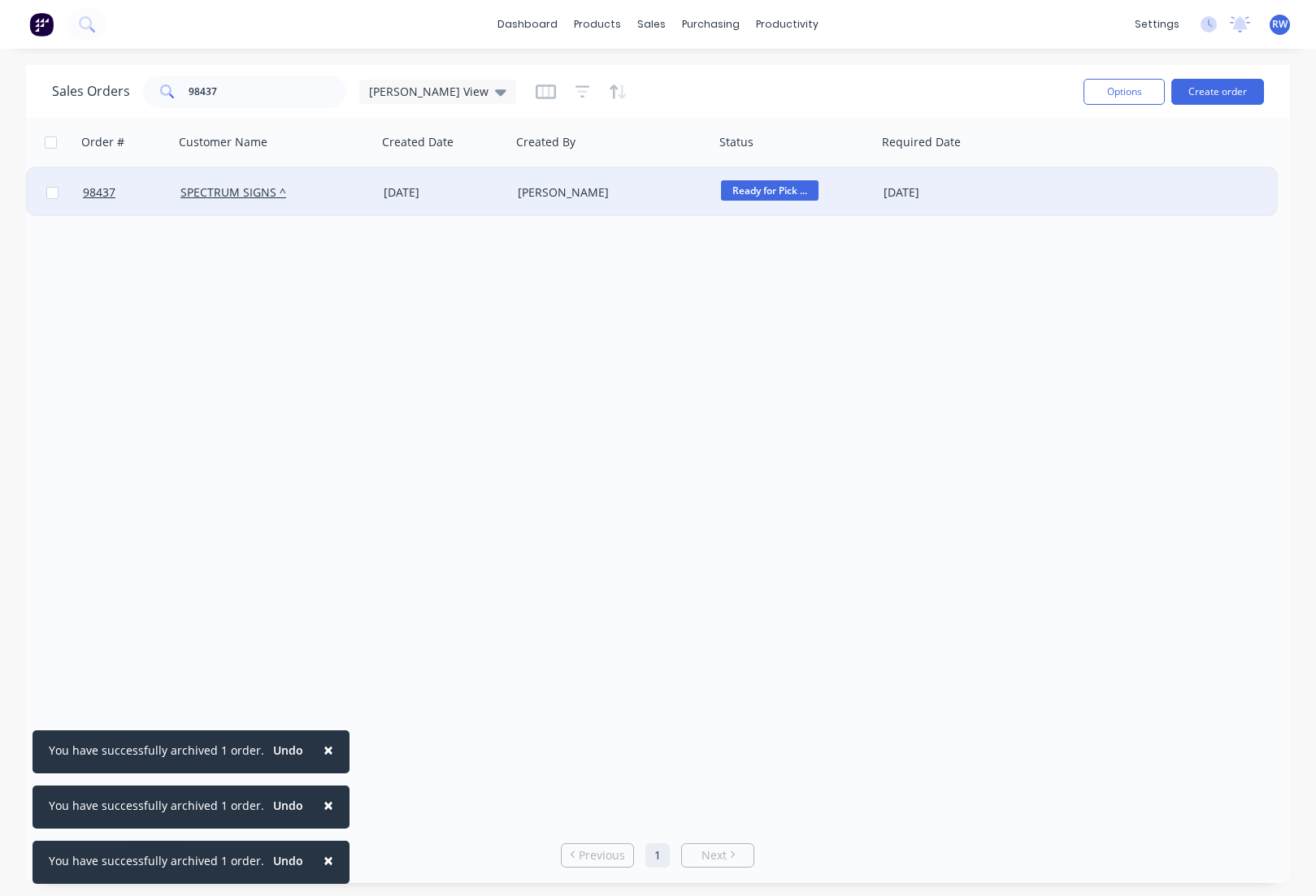
click at [53, 194] on input "checkbox" at bounding box center [52, 192] width 13 height 13
checkbox input "true"
click at [1094, 90] on button "Options" at bounding box center [1125, 92] width 81 height 26
click at [1056, 166] on div "Archive" at bounding box center [1075, 165] width 150 height 23
checkbox input "false"
